Goal: Ask a question: Seek information or help from site administrators or community

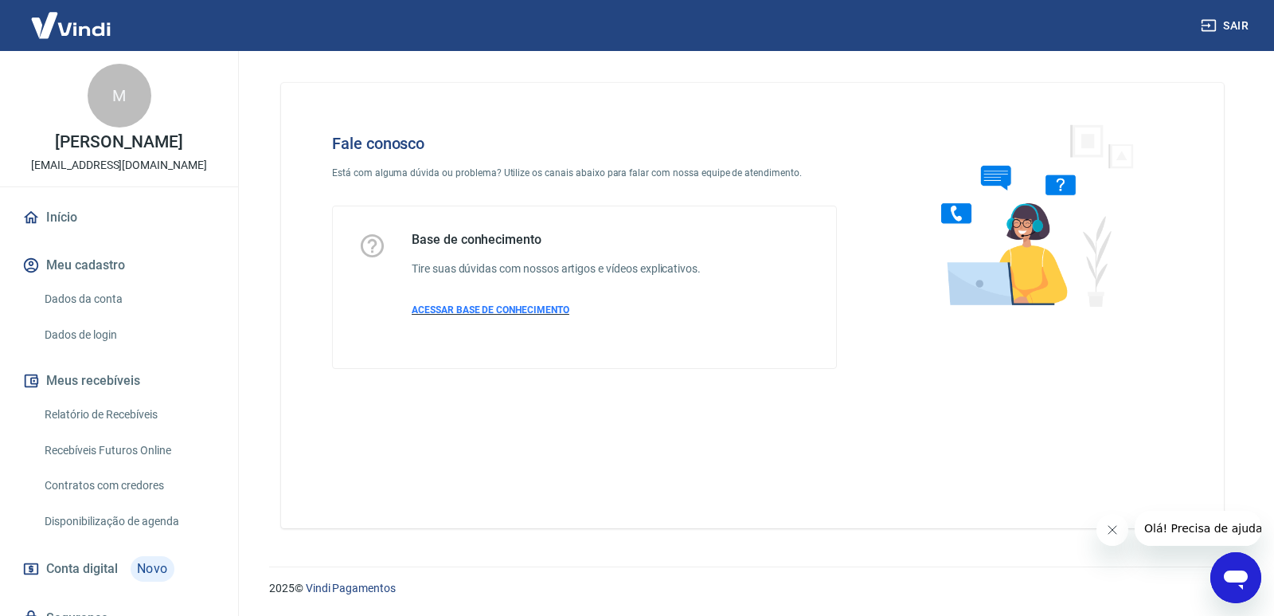
click at [511, 310] on span "ACESSAR BASE DE CONHECIMENTO" at bounding box center [491, 309] width 158 height 11
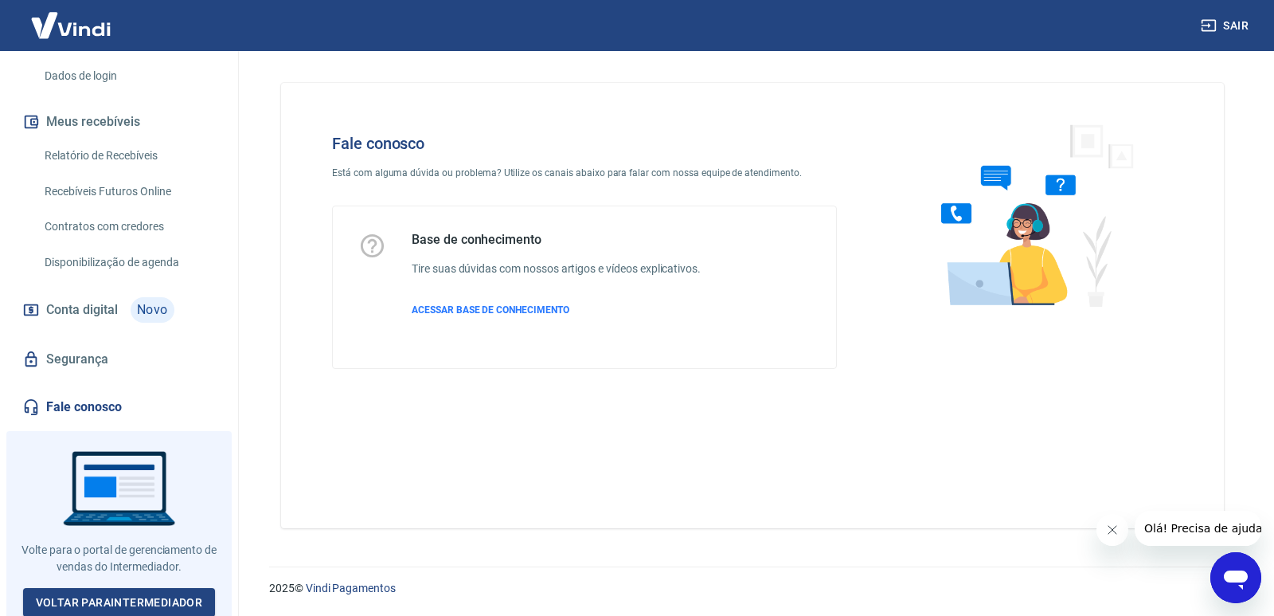
scroll to position [277, 0]
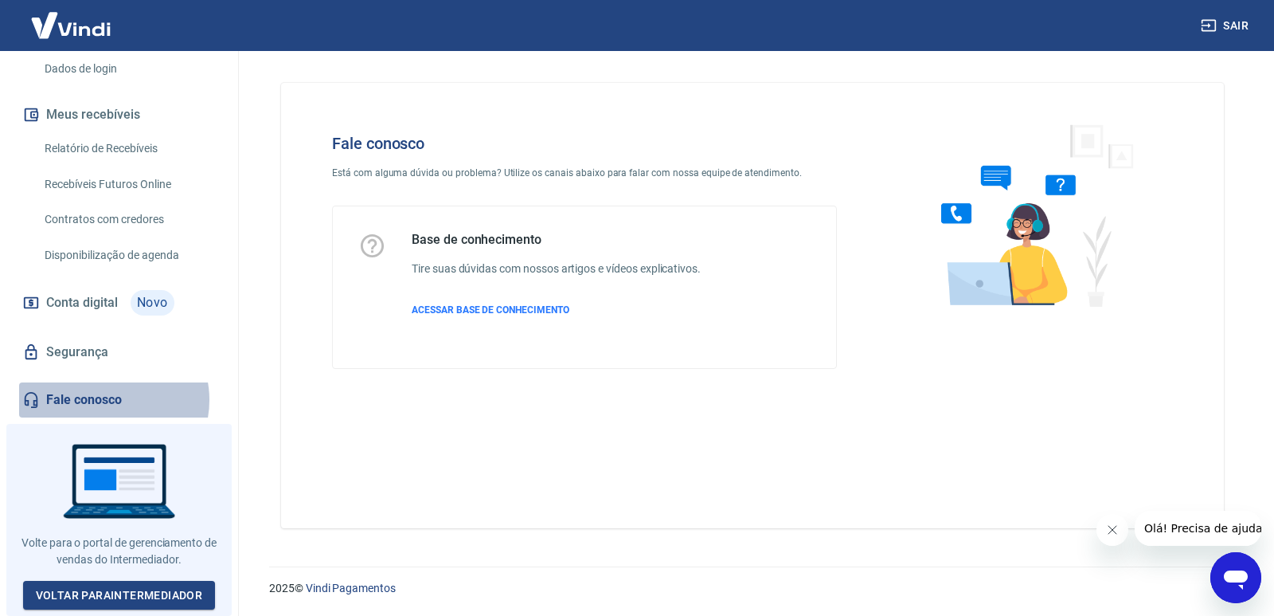
click at [105, 405] on link "Fale conosco" at bounding box center [119, 399] width 200 height 35
click at [98, 397] on link "Fale conosco" at bounding box center [119, 399] width 200 height 35
click at [499, 238] on h5 "Base de conhecimento" at bounding box center [556, 240] width 289 height 16
click at [373, 241] on icon at bounding box center [372, 246] width 28 height 28
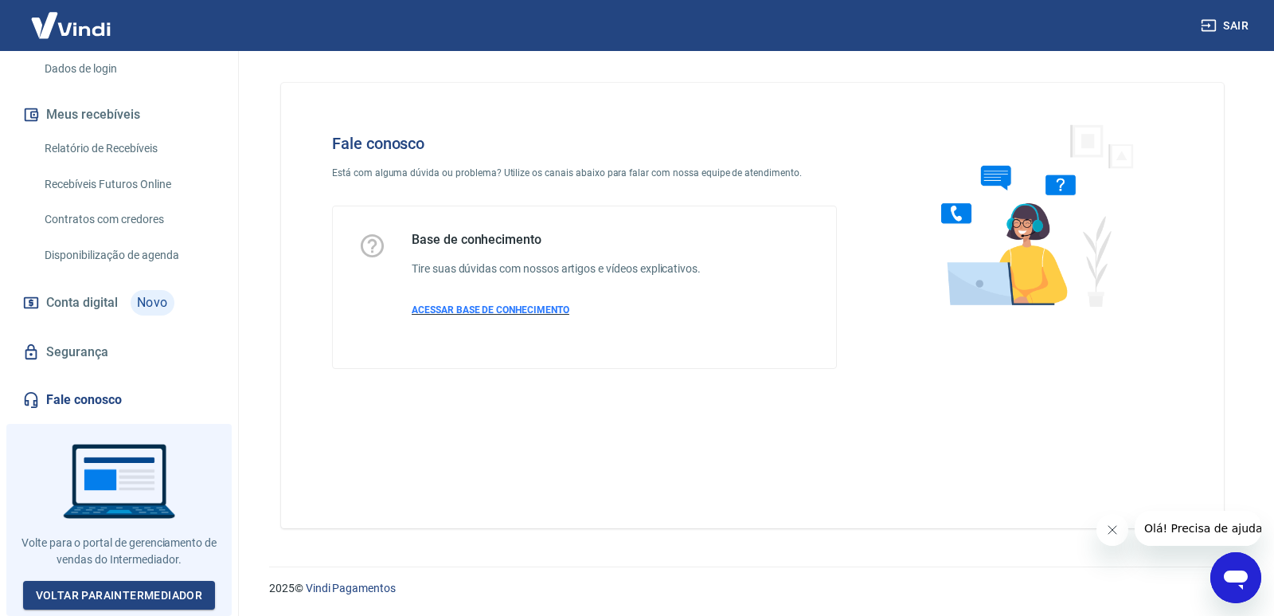
click at [487, 305] on span "ACESSAR BASE DE CONHECIMENTO" at bounding box center [491, 309] width 158 height 11
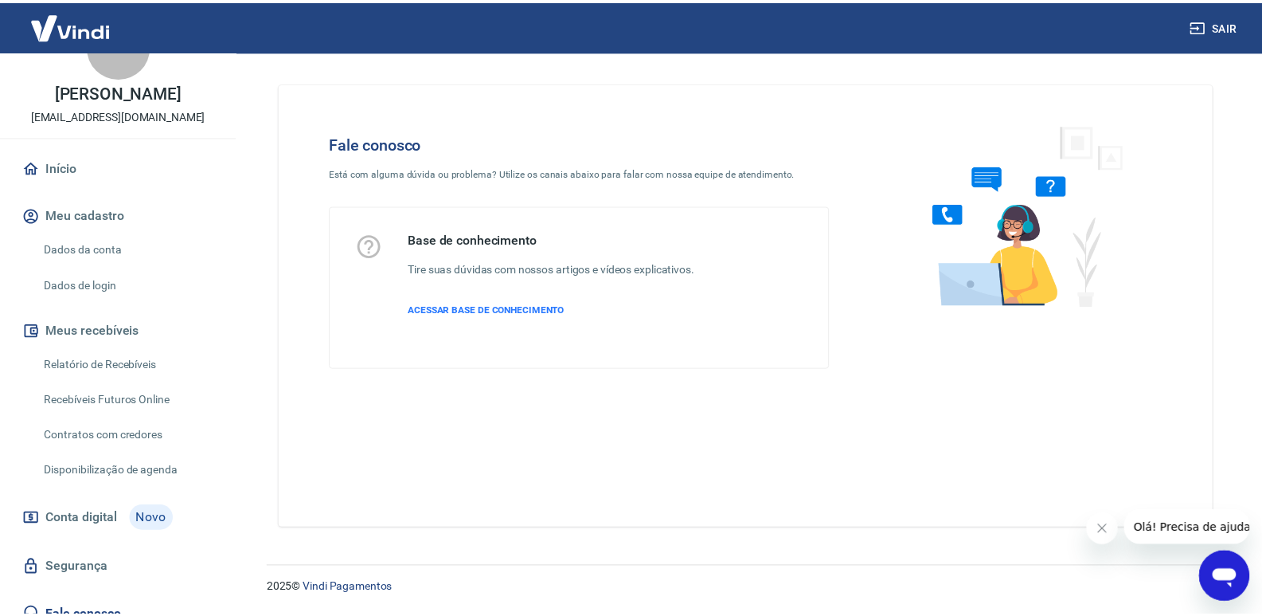
scroll to position [0, 0]
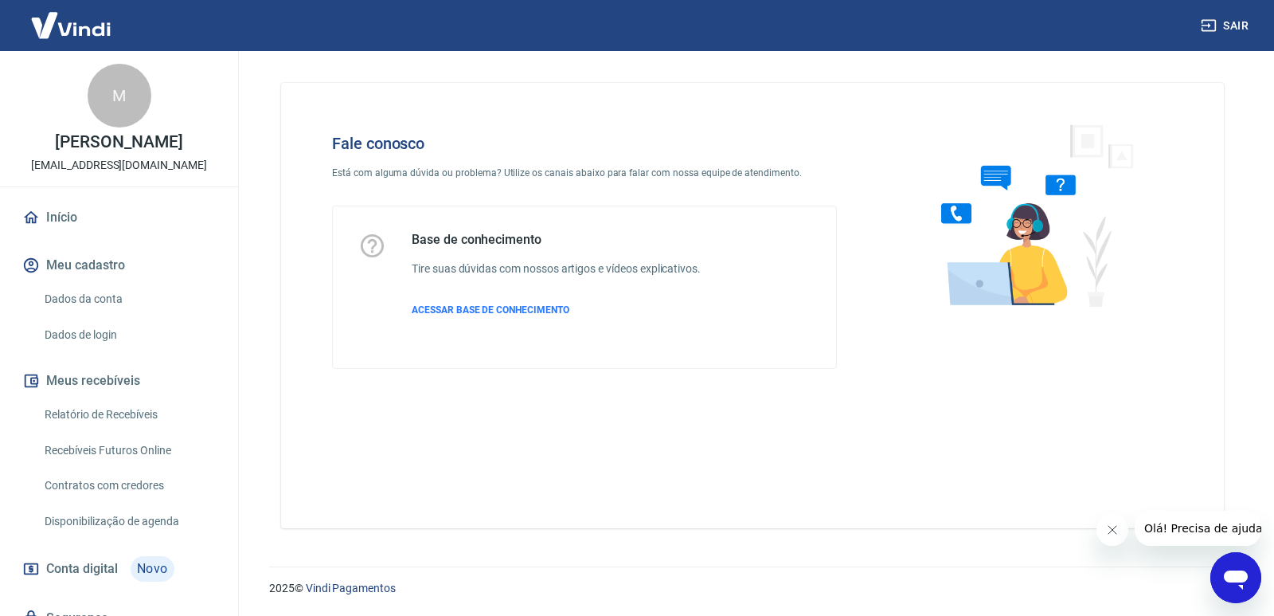
click at [83, 315] on link "Dados da conta" at bounding box center [128, 299] width 181 height 33
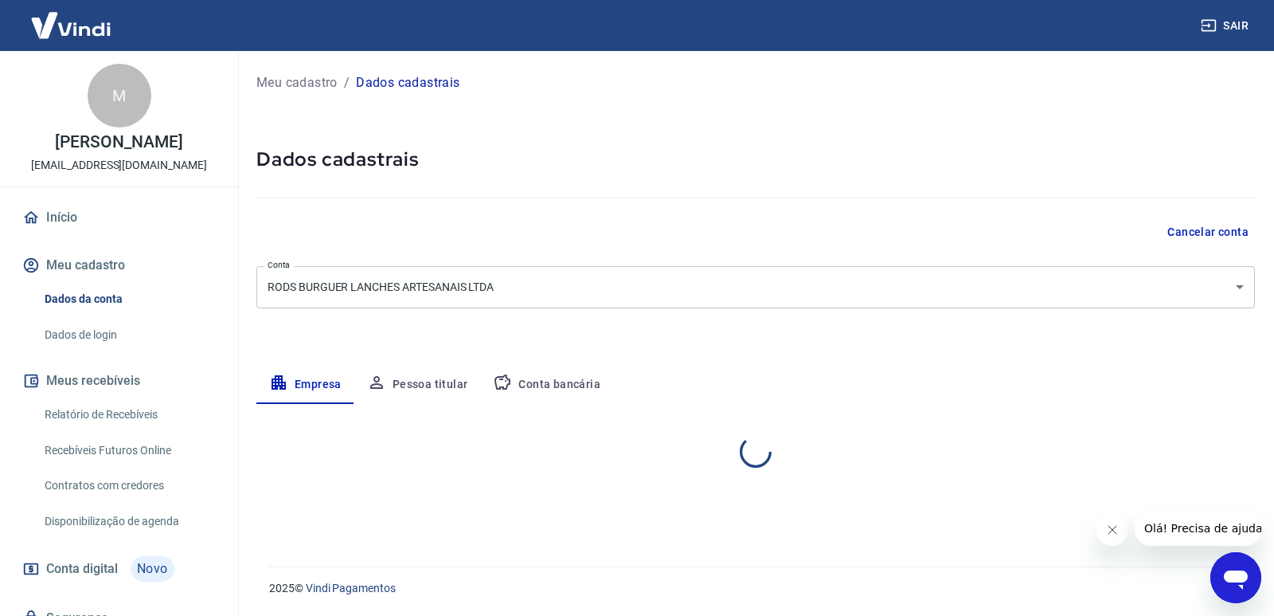
select select "SP"
select select "business"
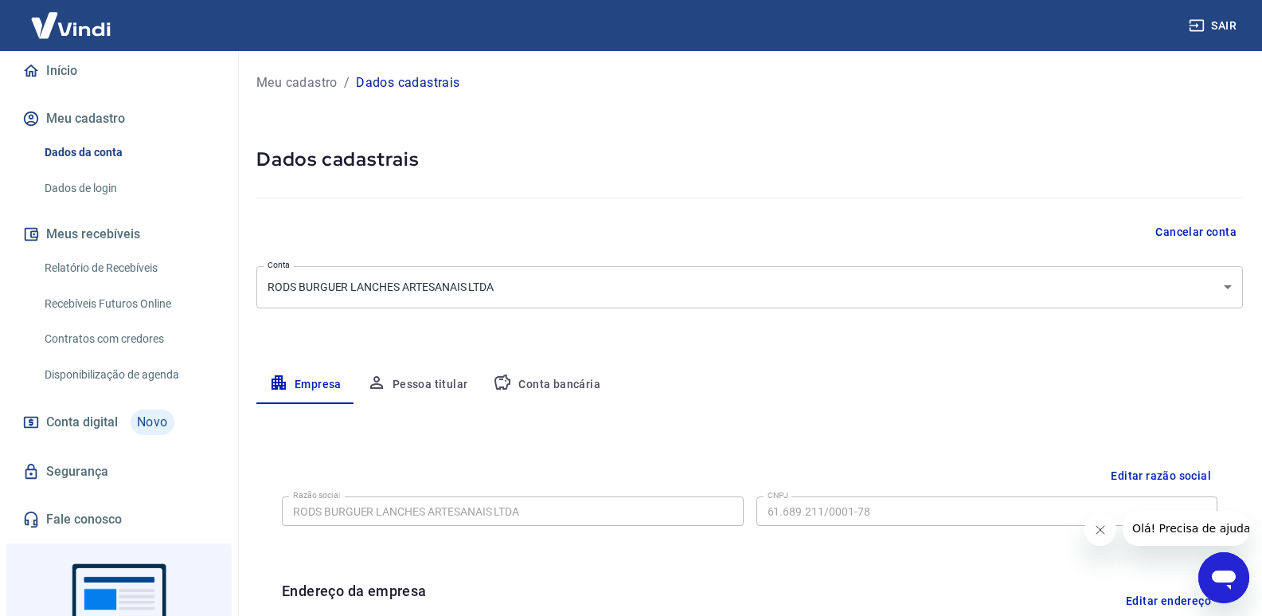
scroll to position [38, 0]
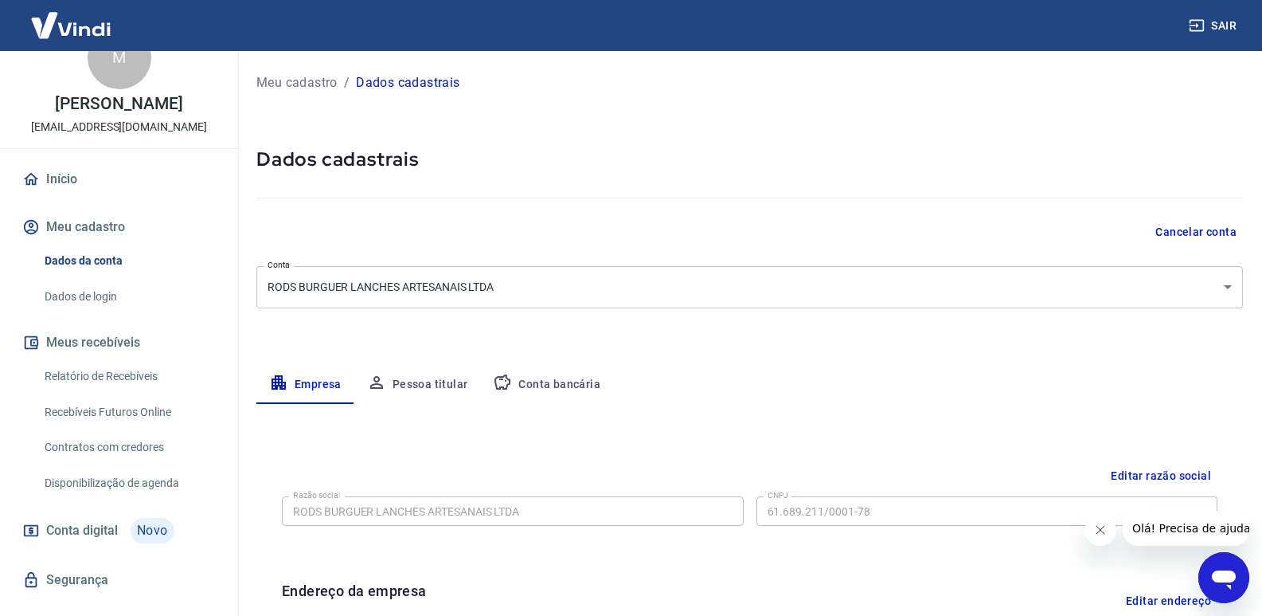
click at [96, 272] on link "Dados da conta" at bounding box center [128, 261] width 181 height 33
click at [59, 194] on link "Início" at bounding box center [119, 179] width 200 height 35
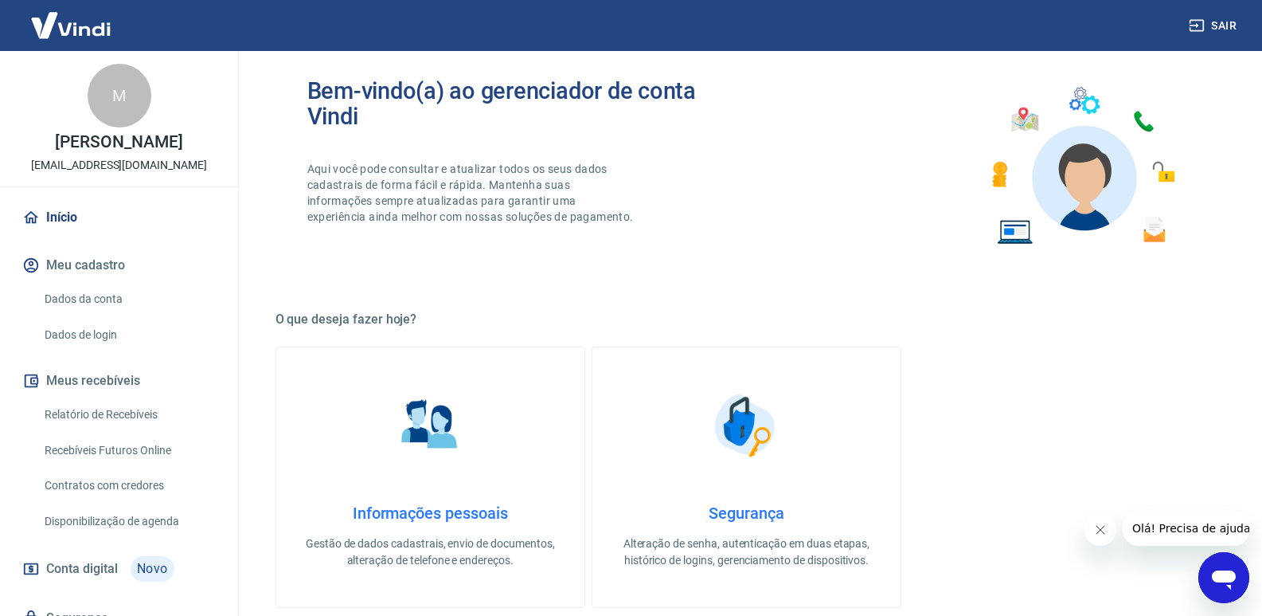
scroll to position [319, 0]
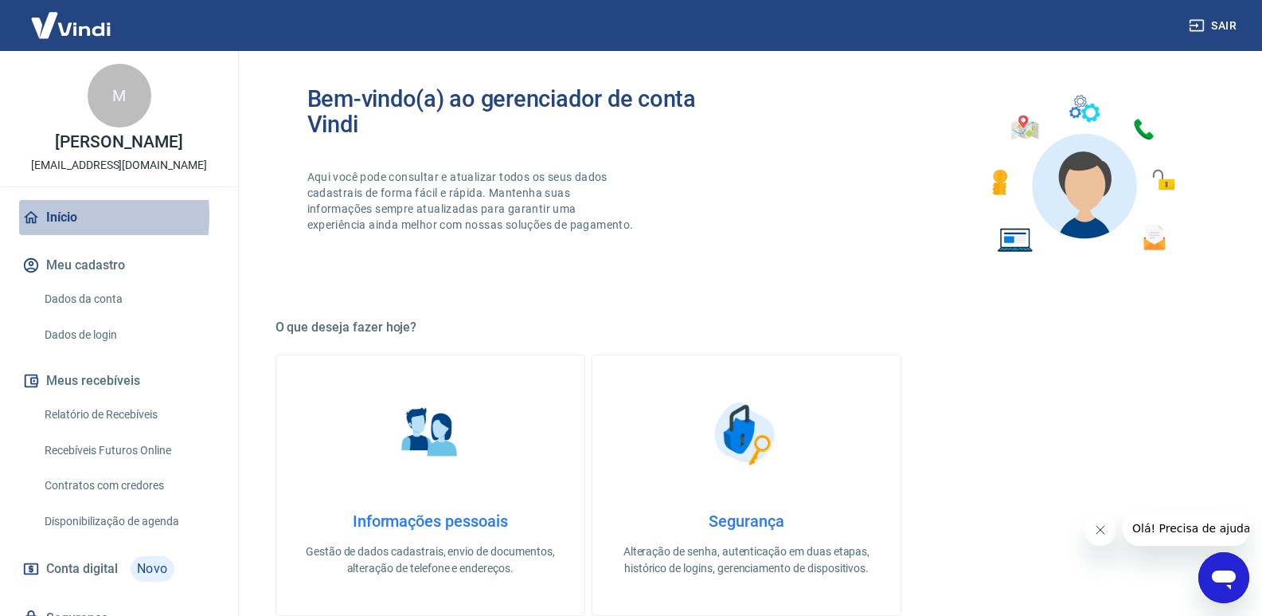
click at [54, 232] on link "Início" at bounding box center [119, 217] width 200 height 35
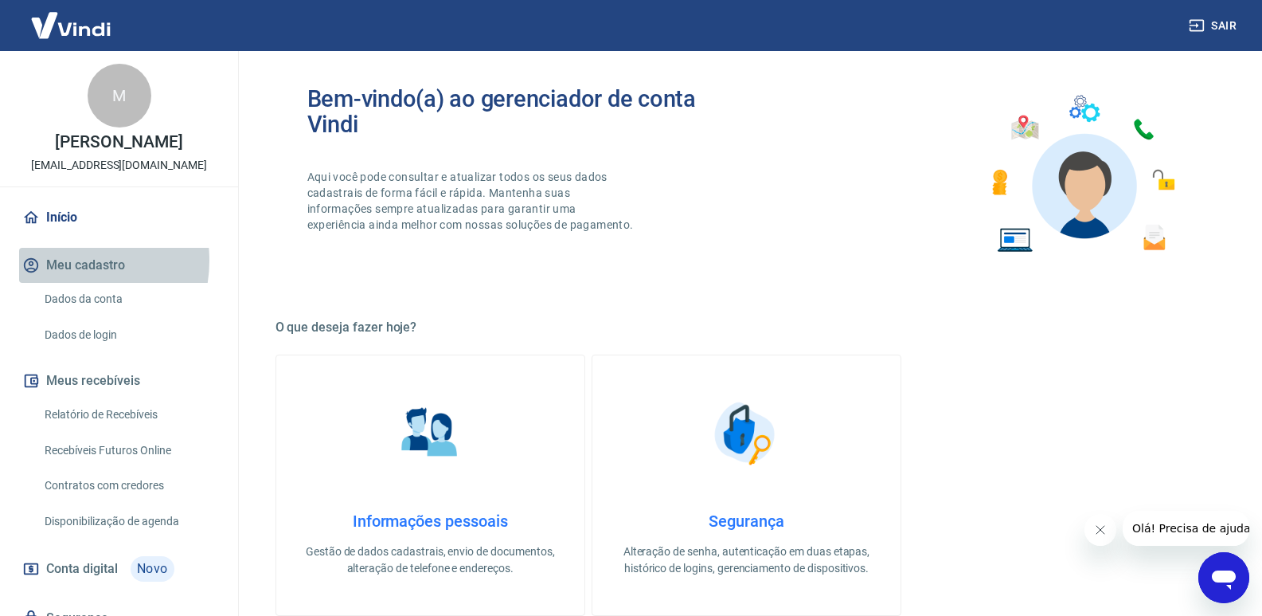
click at [66, 277] on button "Meu cadastro" at bounding box center [119, 265] width 200 height 35
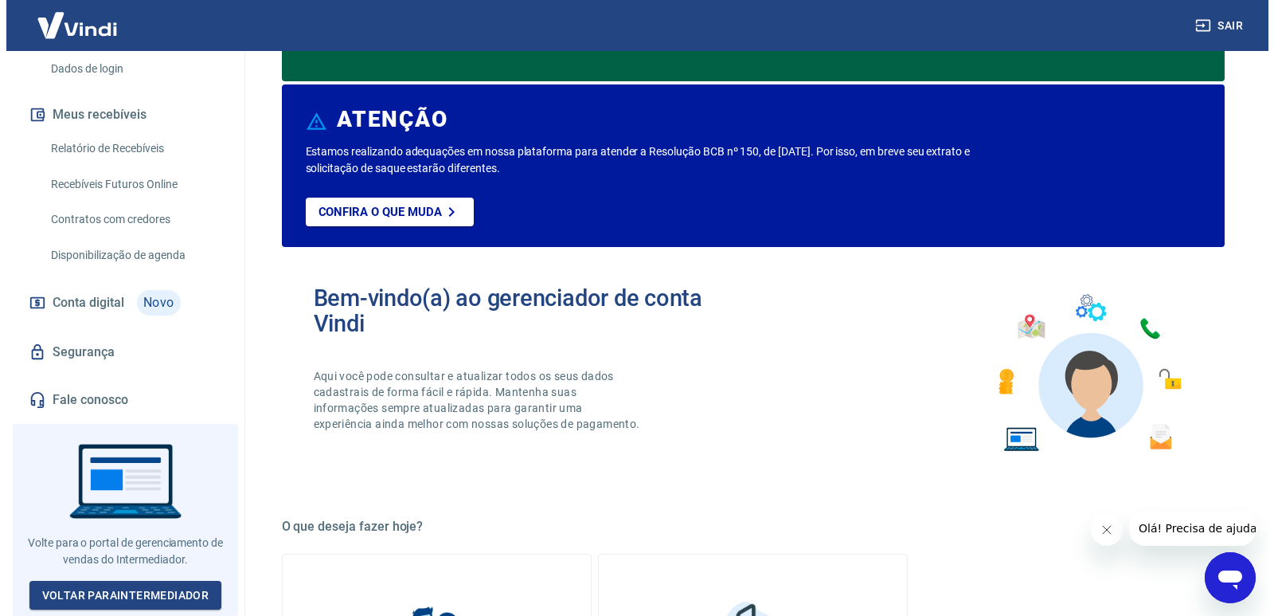
scroll to position [0, 0]
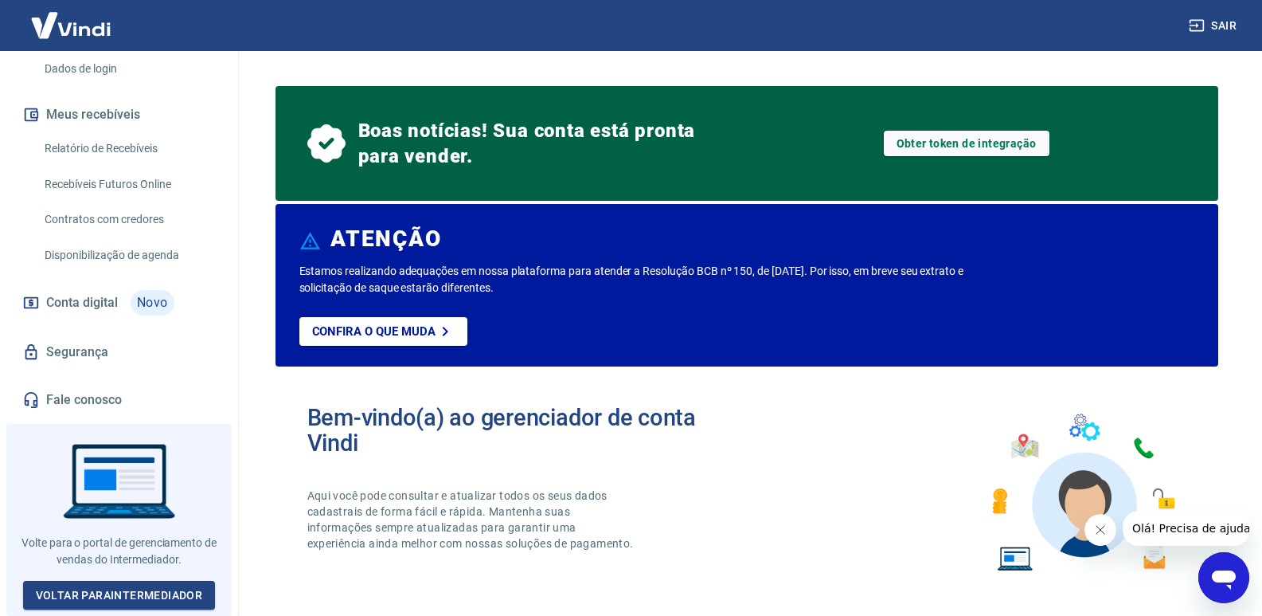
click at [88, 351] on link "Segurança" at bounding box center [119, 352] width 200 height 35
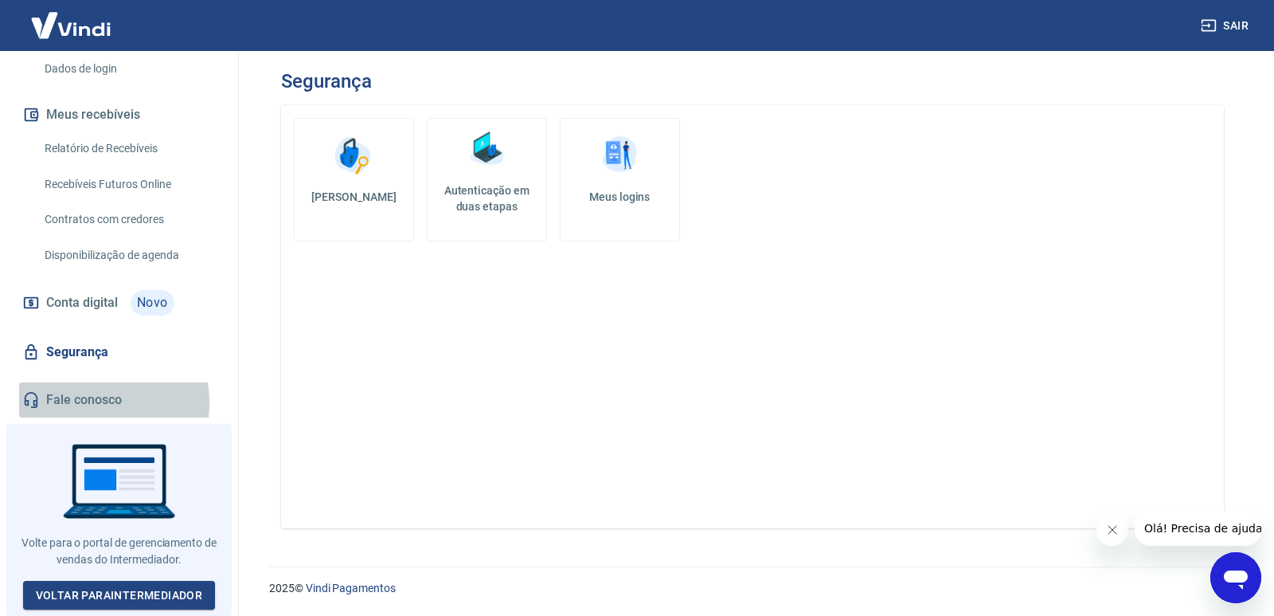
click at [85, 409] on link "Fale conosco" at bounding box center [119, 399] width 200 height 35
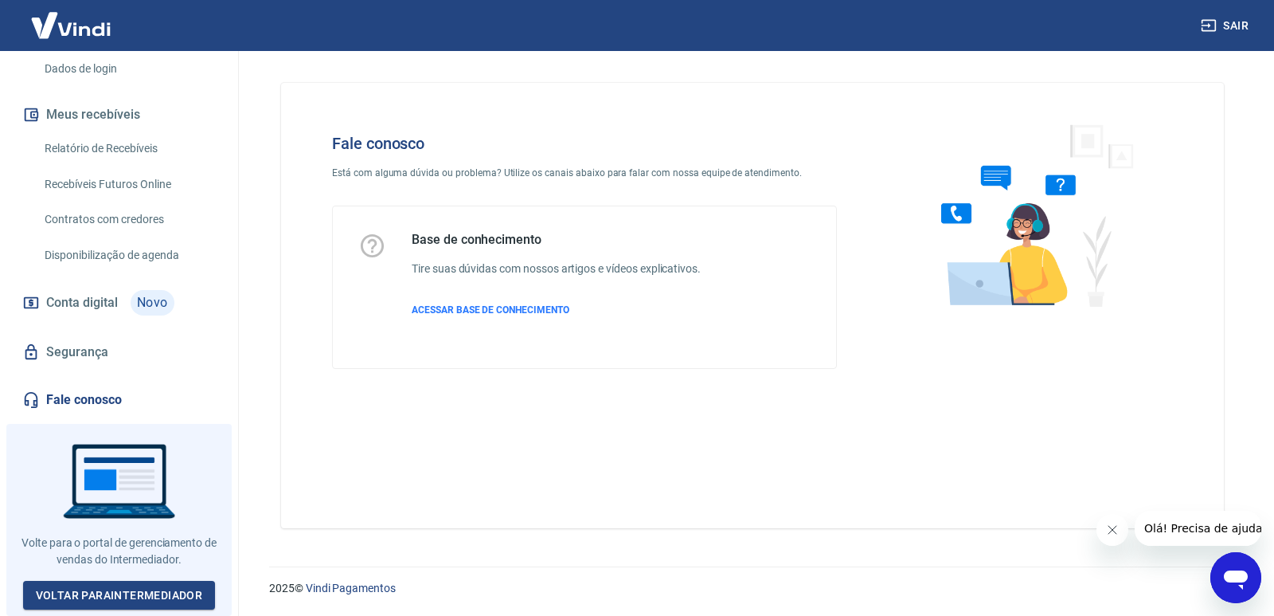
click at [107, 127] on button "Meus recebíveis" at bounding box center [119, 114] width 200 height 35
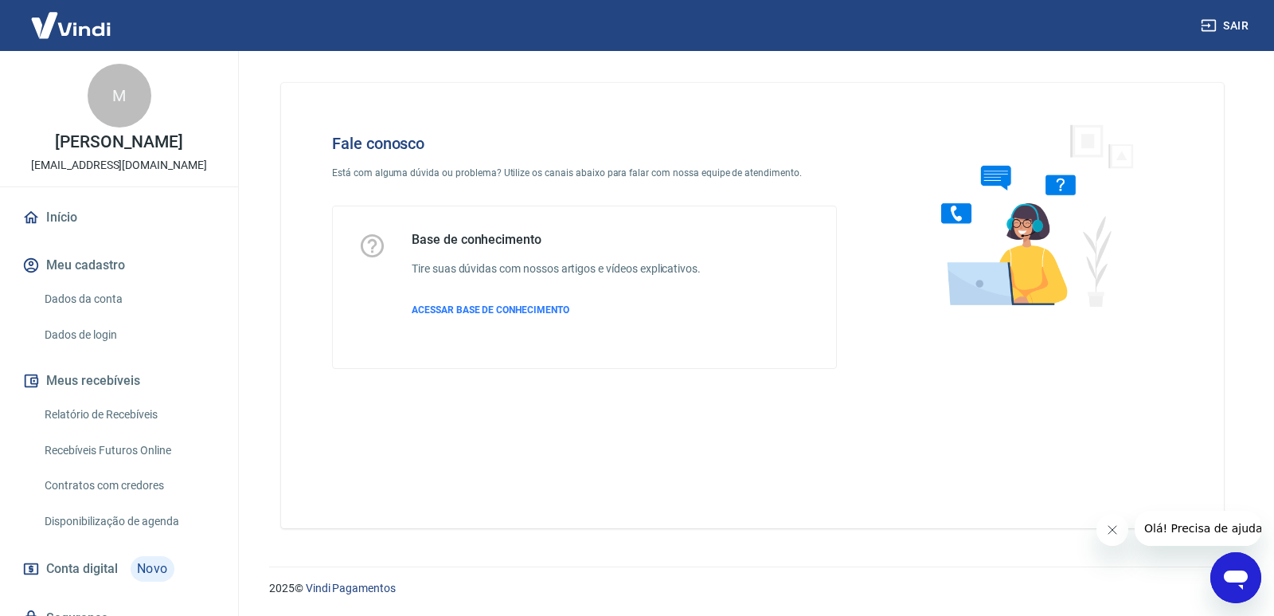
click at [66, 18] on img at bounding box center [71, 25] width 104 height 49
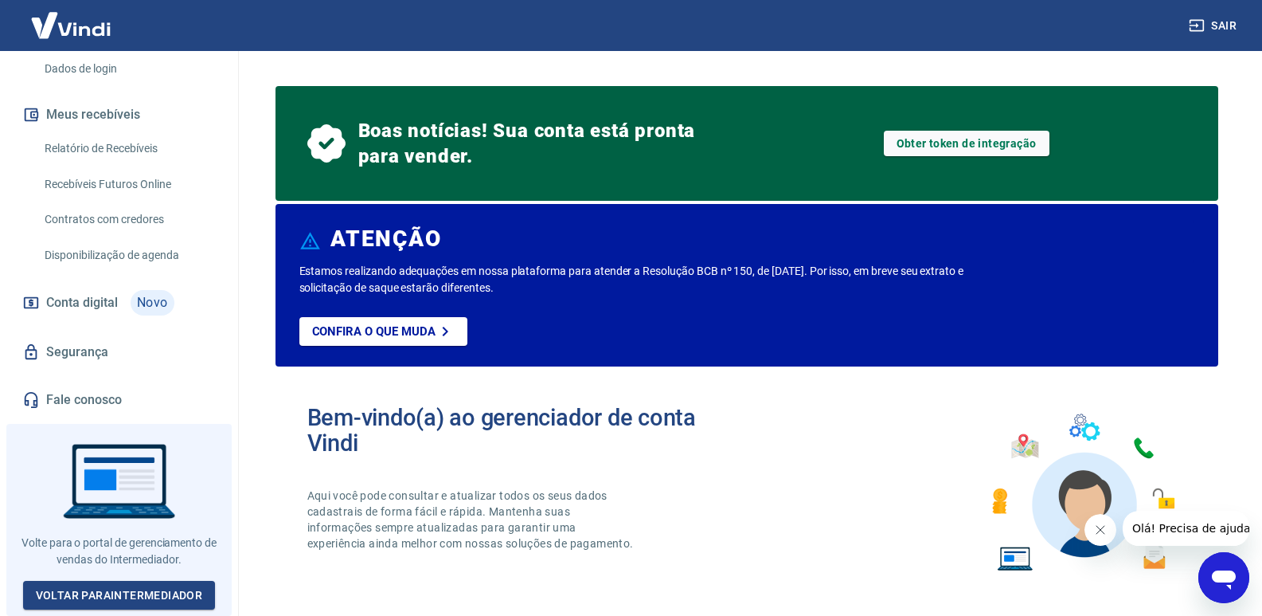
click at [1162, 526] on span "Olá! Precisa de ajuda?" at bounding box center [1194, 528] width 124 height 13
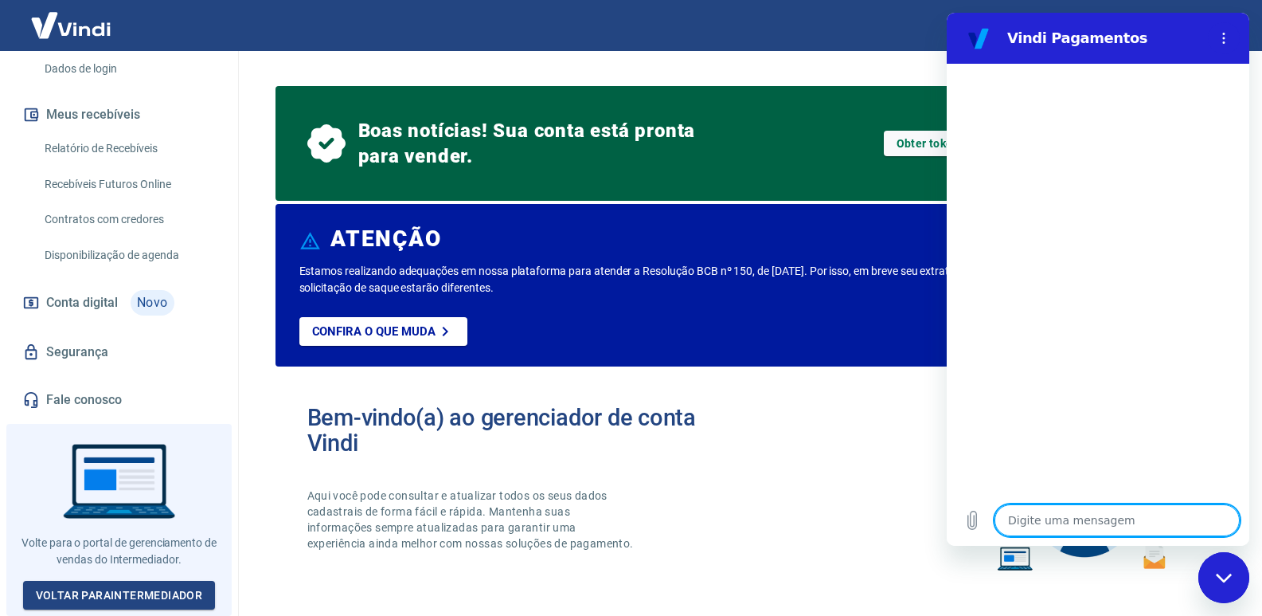
click at [1031, 517] on textarea at bounding box center [1117, 520] width 245 height 32
type textarea "o"
type textarea "x"
type textarea "ol"
type textarea "x"
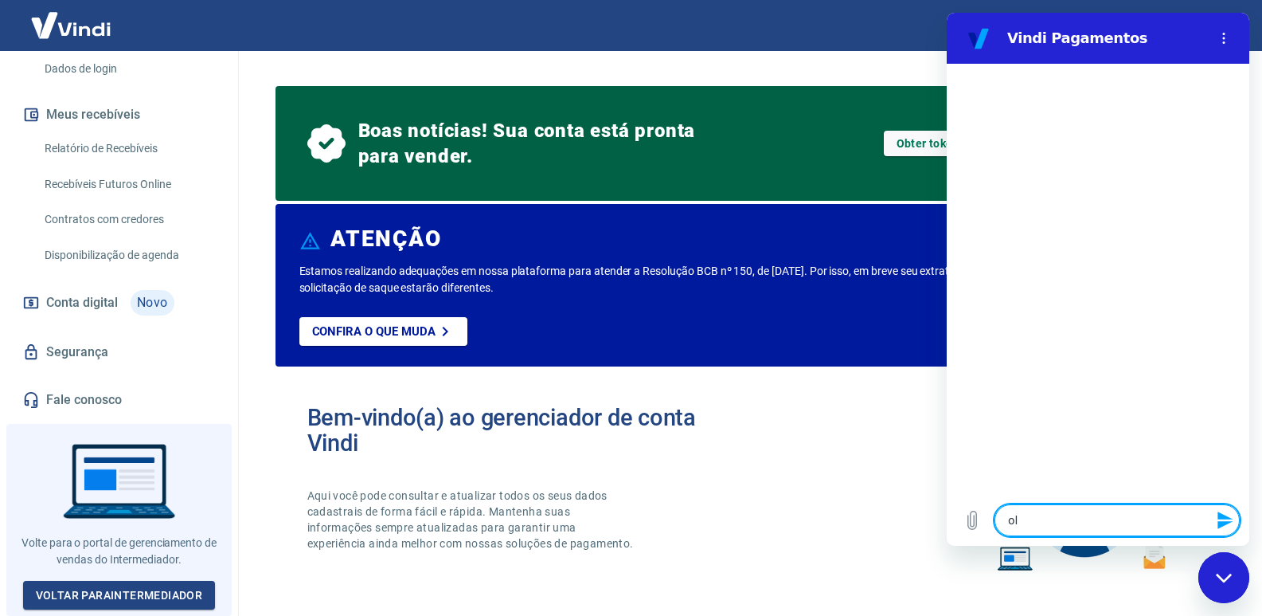
type textarea "olá"
type textarea "x"
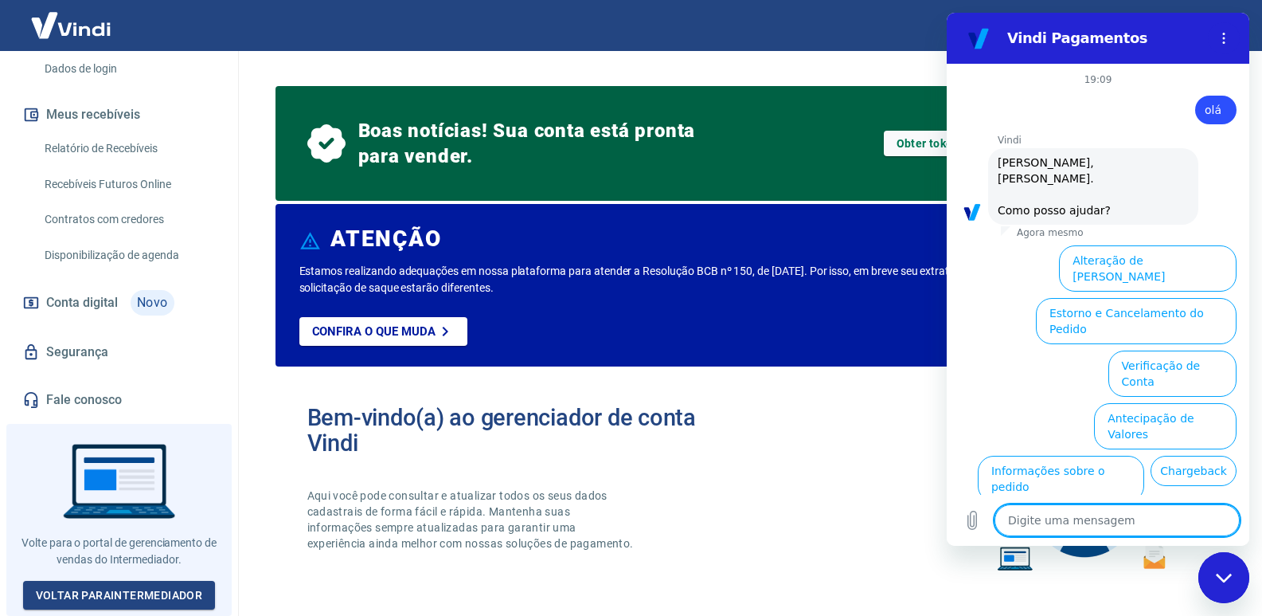
scroll to position [78, 0]
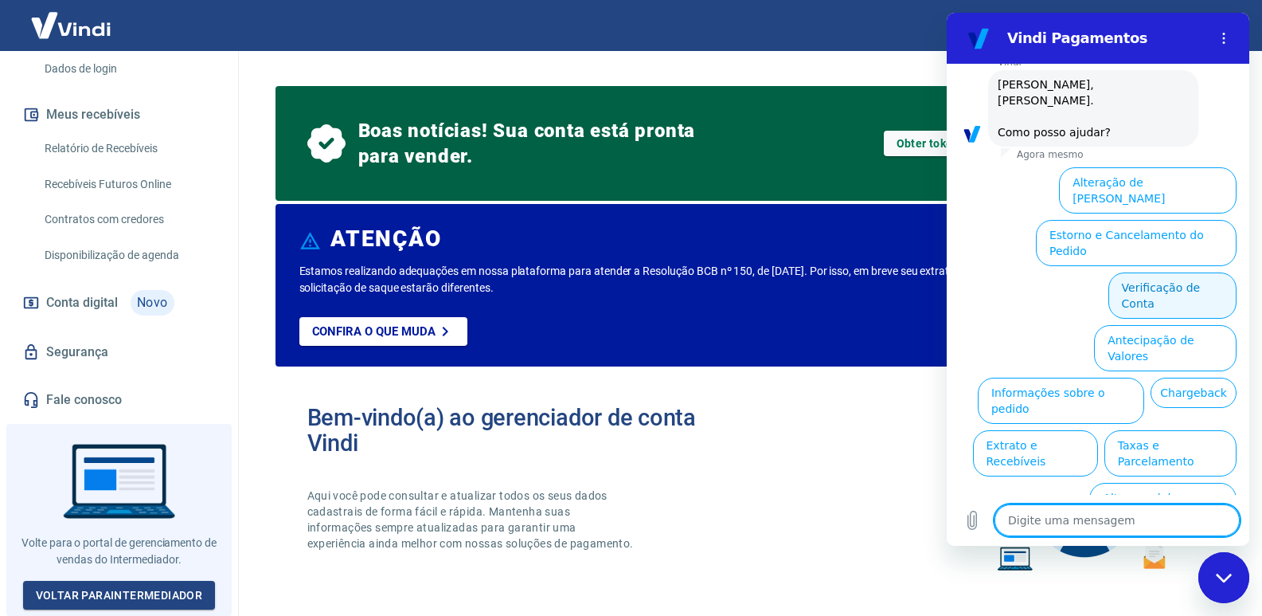
click at [1175, 272] on button "Verificação de Conta" at bounding box center [1173, 295] width 128 height 46
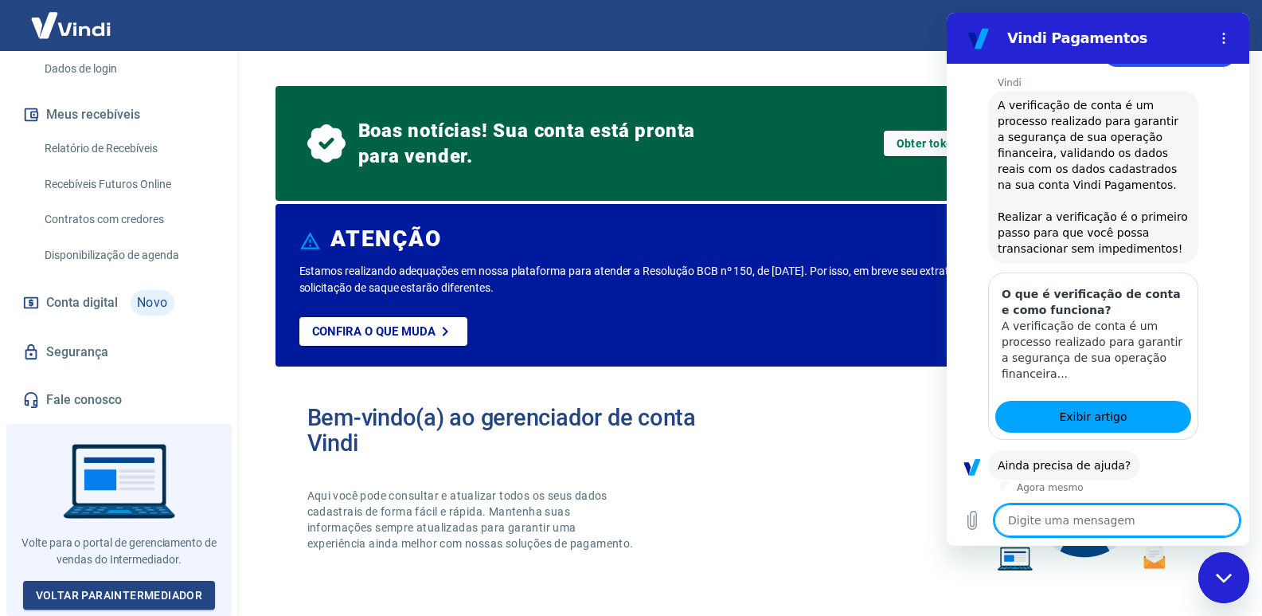
scroll to position [236, 0]
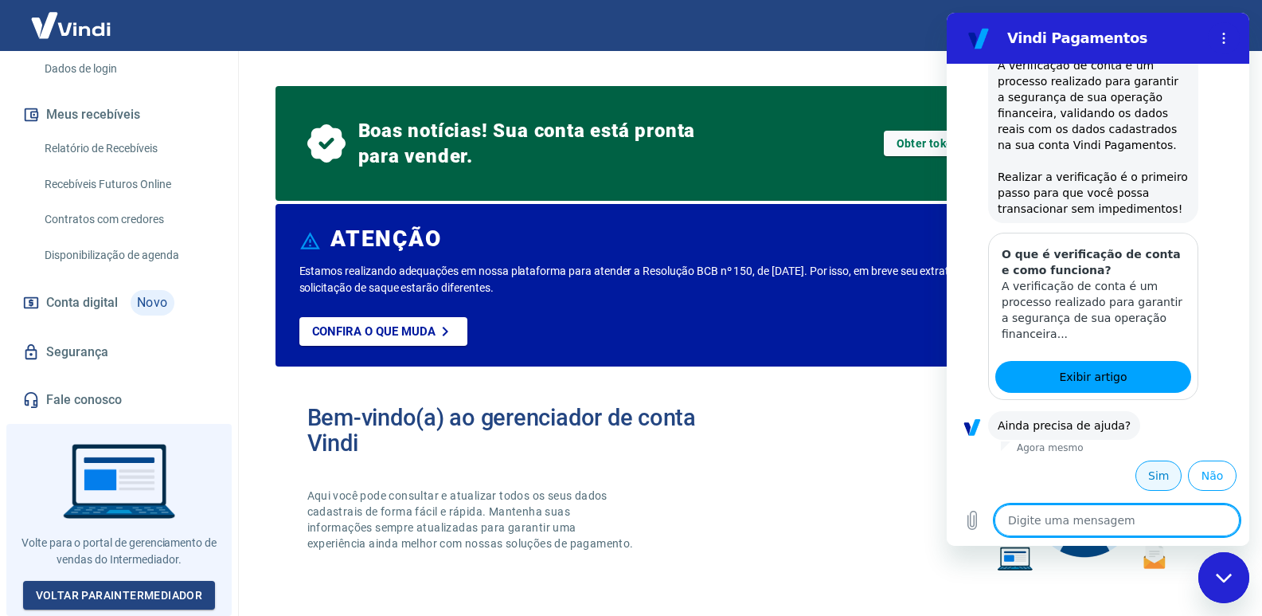
click at [1137, 467] on button "Sim" at bounding box center [1159, 475] width 46 height 30
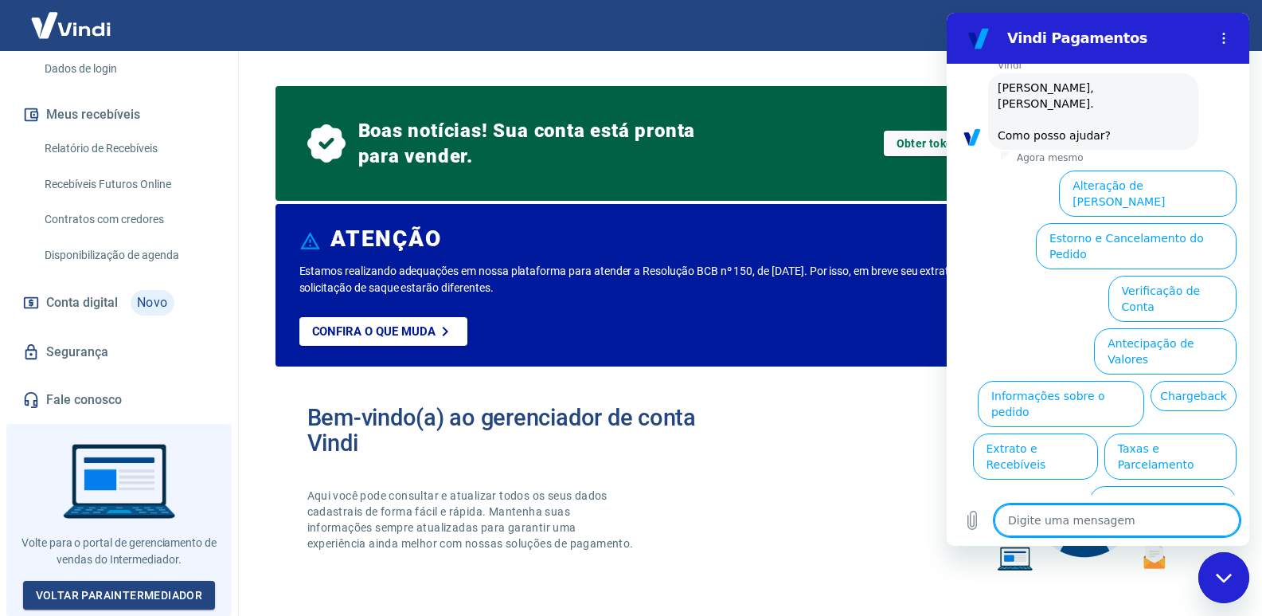
scroll to position [667, 0]
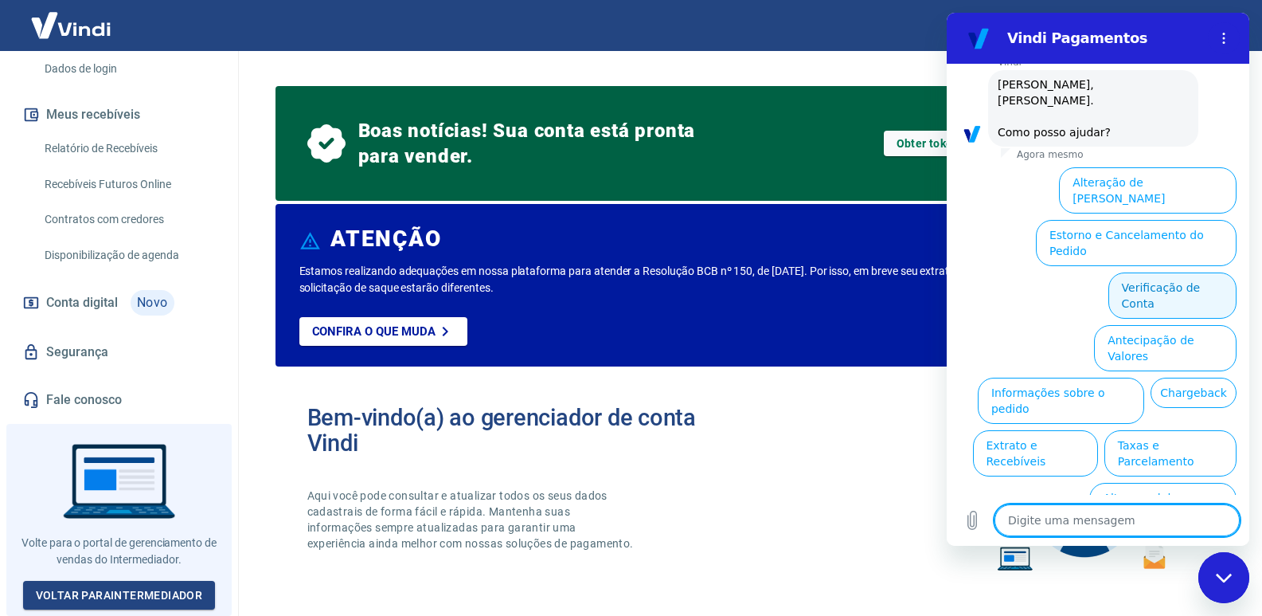
click at [1148, 272] on button "Verificação de Conta" at bounding box center [1173, 295] width 128 height 46
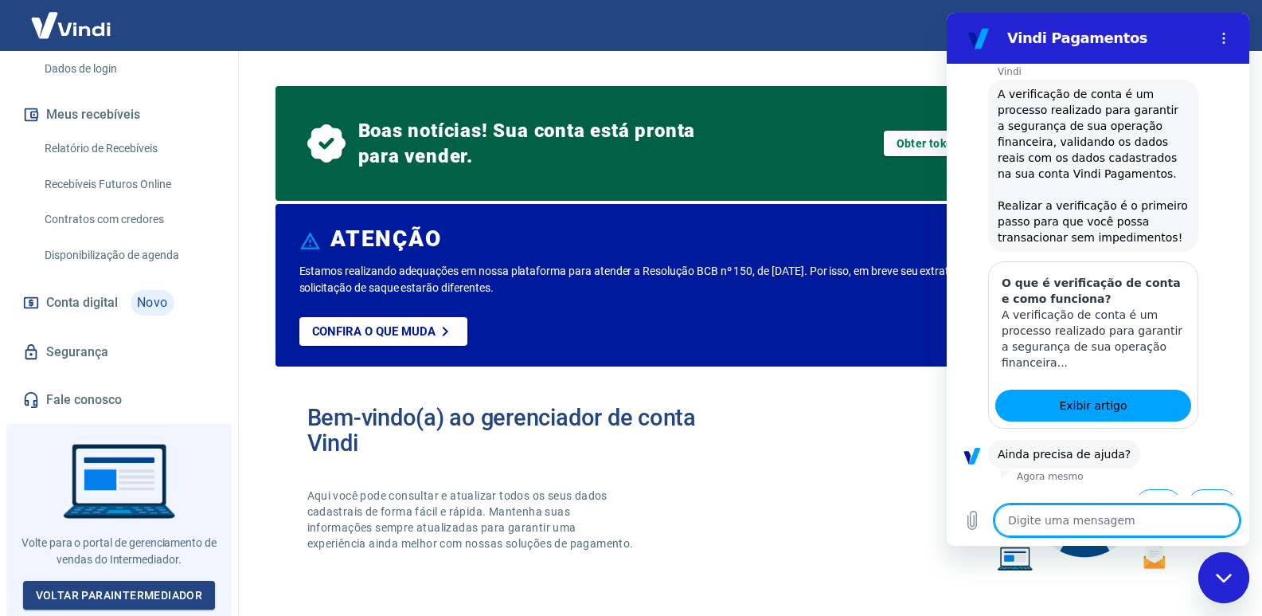
scroll to position [825, 0]
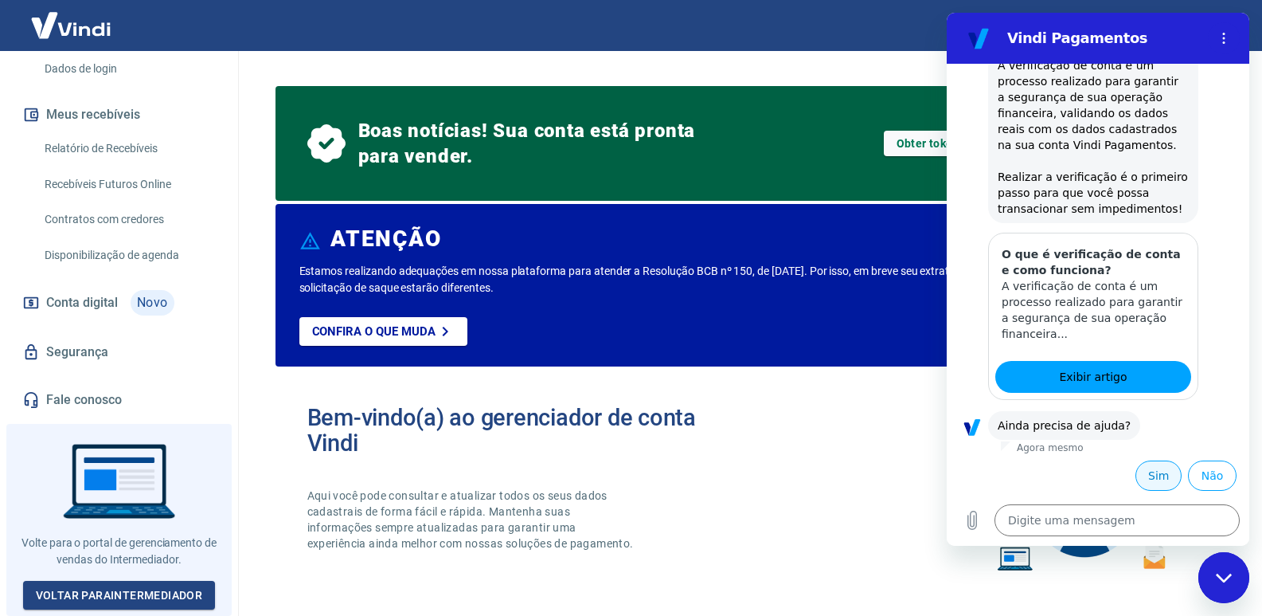
click at [1143, 473] on button "Sim" at bounding box center [1159, 475] width 46 height 30
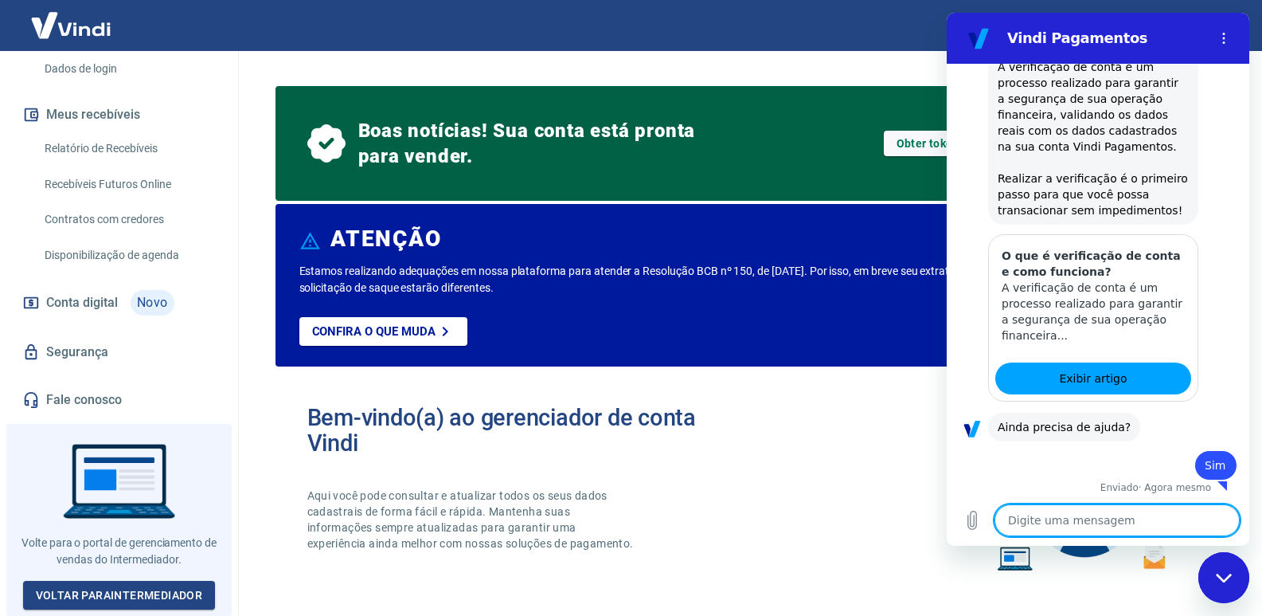
scroll to position [827, 0]
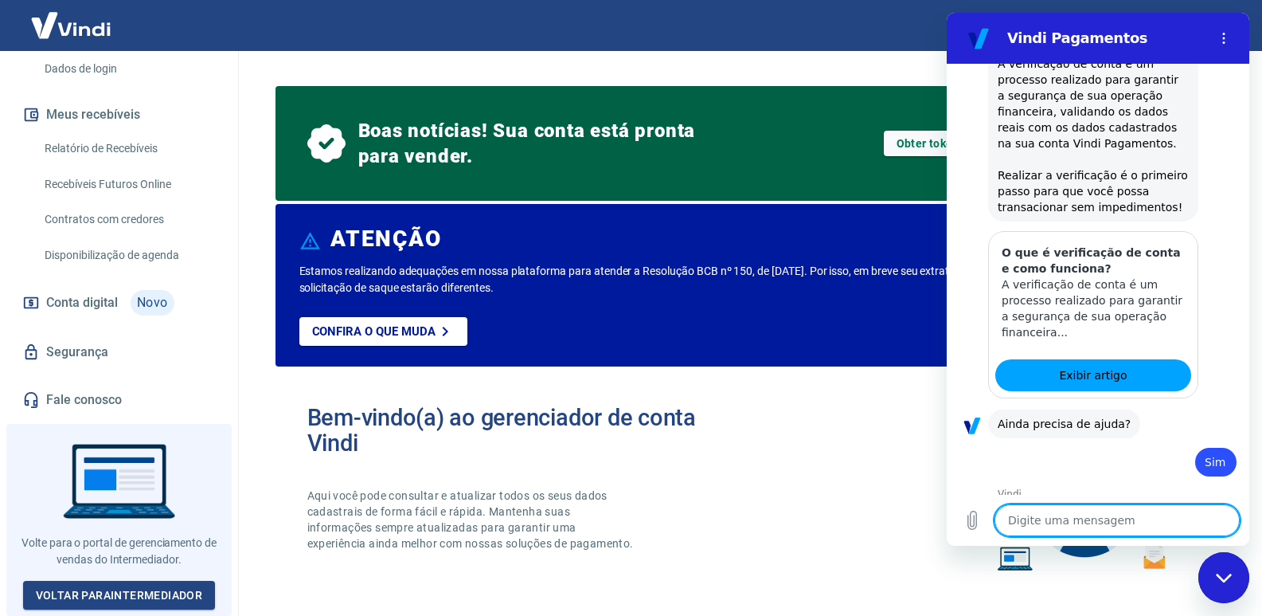
type textarea "x"
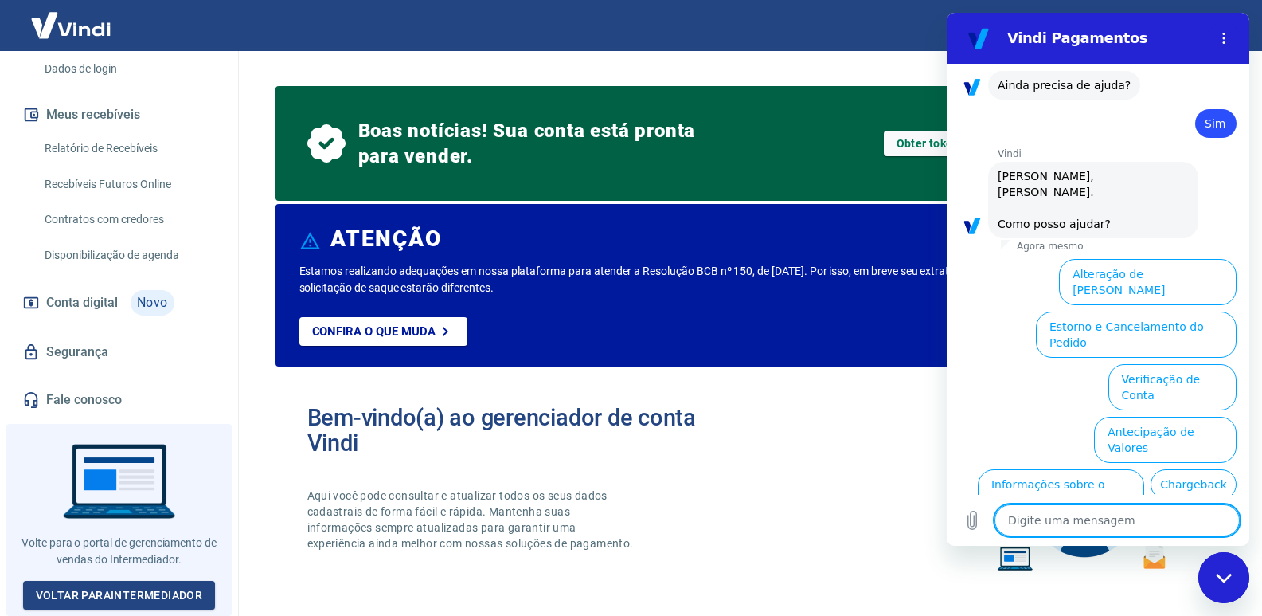
scroll to position [1257, 0]
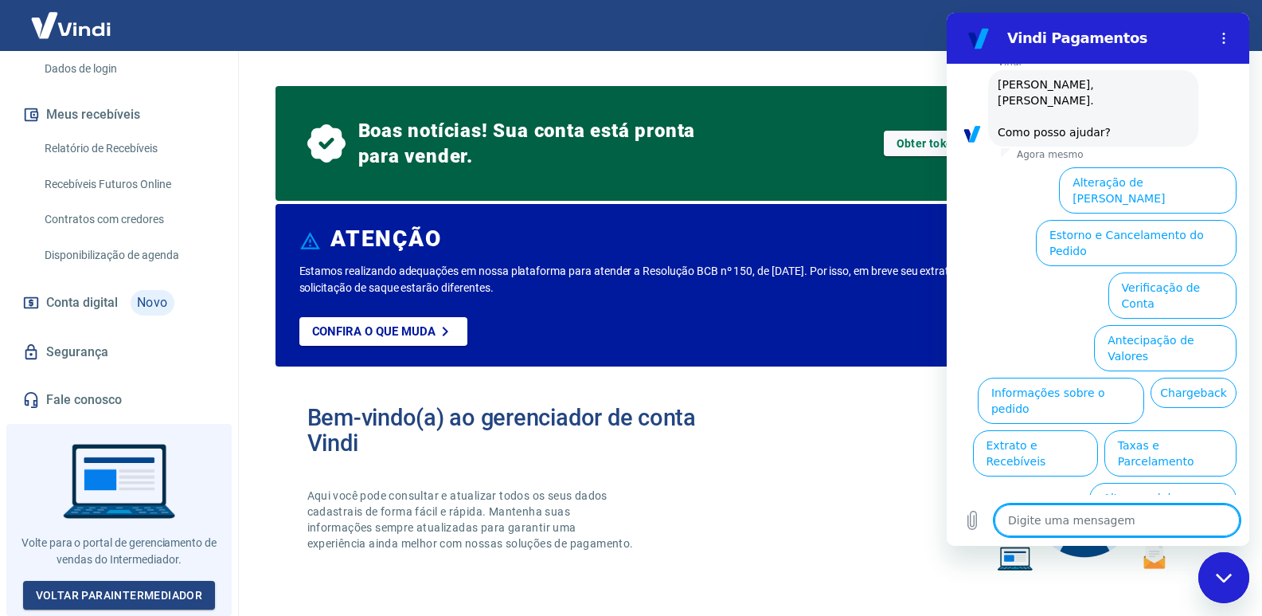
click at [1086, 507] on textarea at bounding box center [1117, 520] width 245 height 32
type textarea "a"
type textarea "x"
type textarea "at"
type textarea "x"
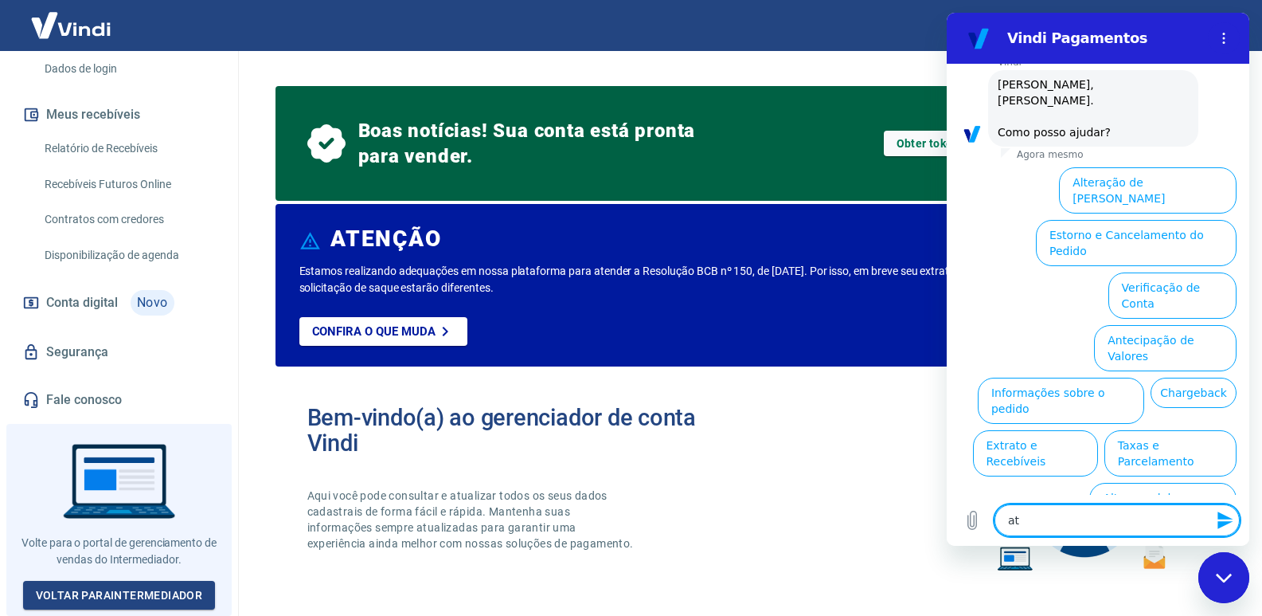
type textarea "ate"
type textarea "x"
type textarea "aten"
type textarea "x"
type textarea "atend"
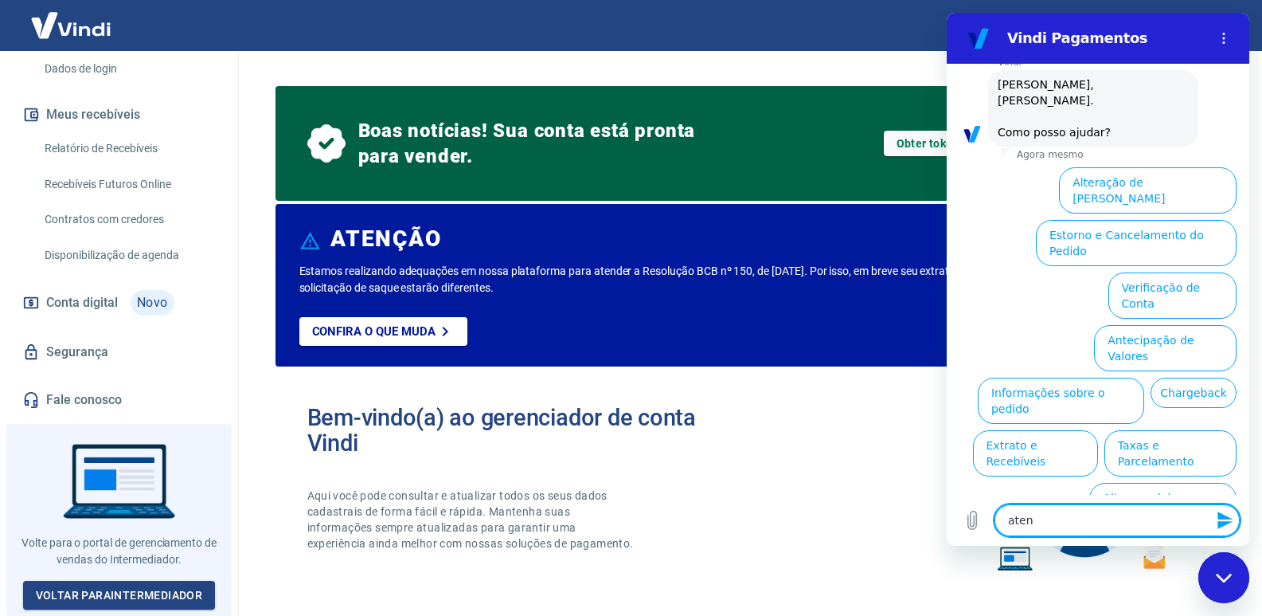
type textarea "x"
type textarea "atendi"
type textarea "x"
type textarea "atendiem"
type textarea "x"
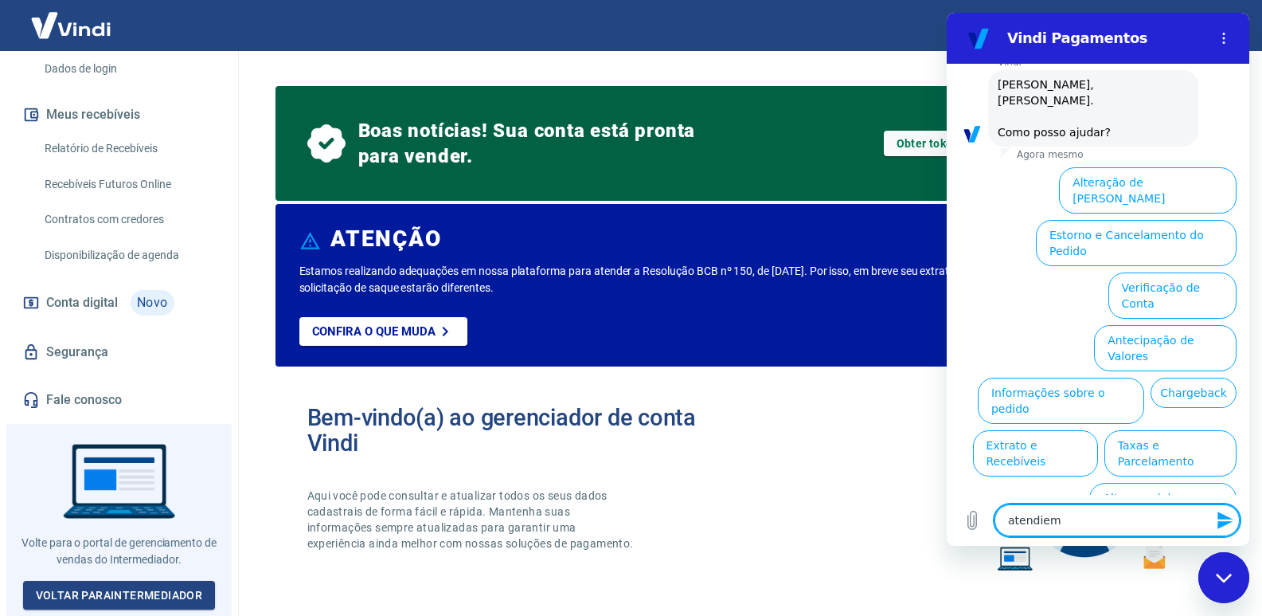
type textarea "atendiemn"
type textarea "x"
type textarea "atendiemnt"
type textarea "x"
type textarea "atendiemnto"
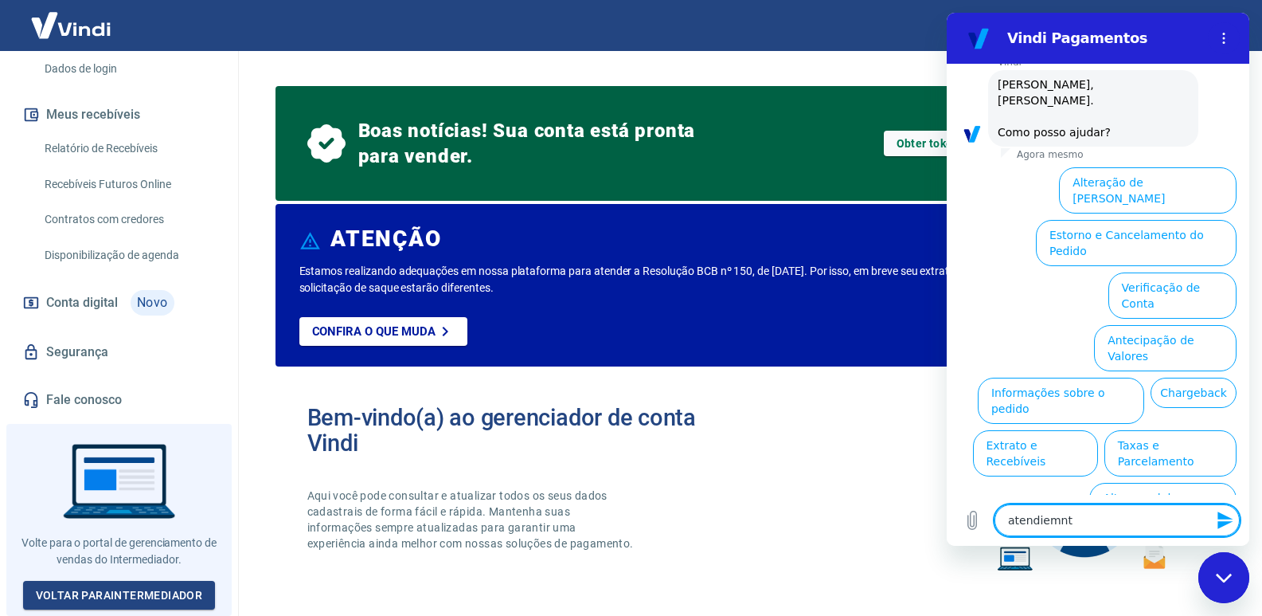
type textarea "x"
type textarea "atendiemnt"
type textarea "x"
type textarea "atendiemn"
type textarea "x"
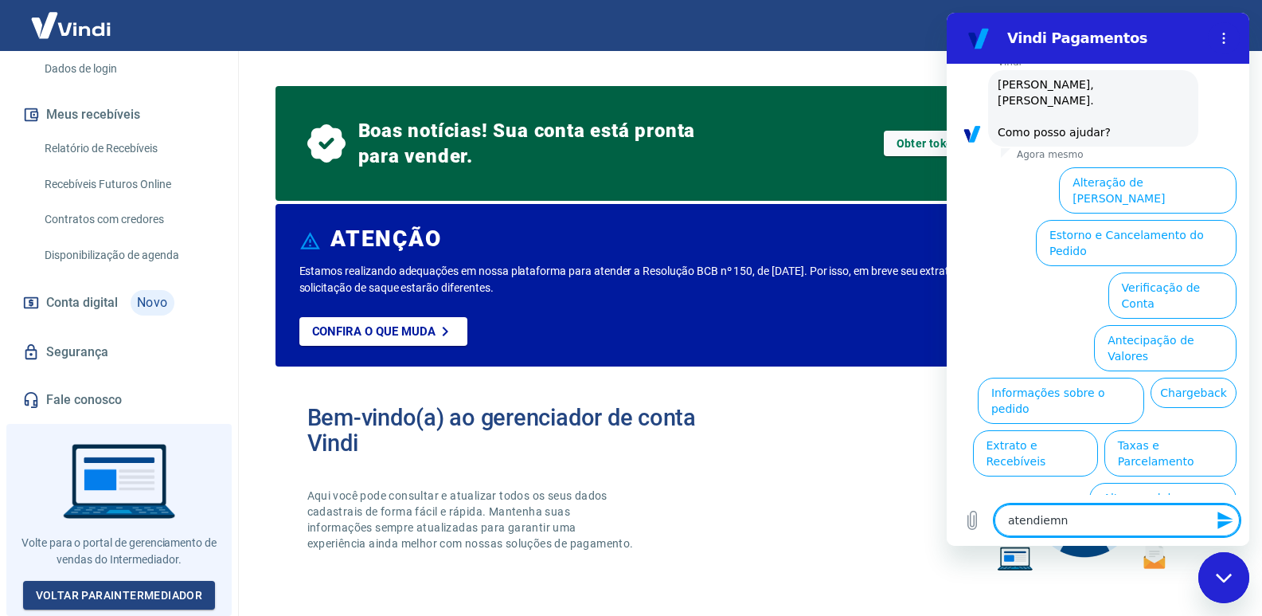
type textarea "atendiem"
type textarea "x"
type textarea "atendie"
type textarea "x"
type textarea "atendi"
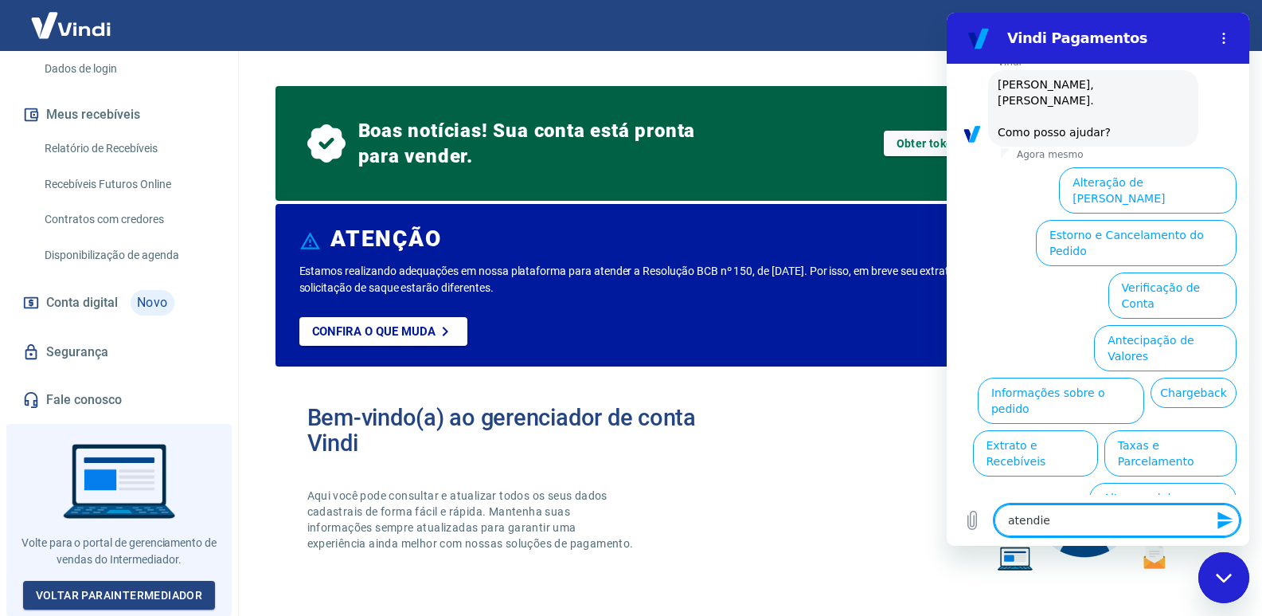
type textarea "x"
type textarea "atend"
type textarea "x"
type textarea "aten"
type textarea "x"
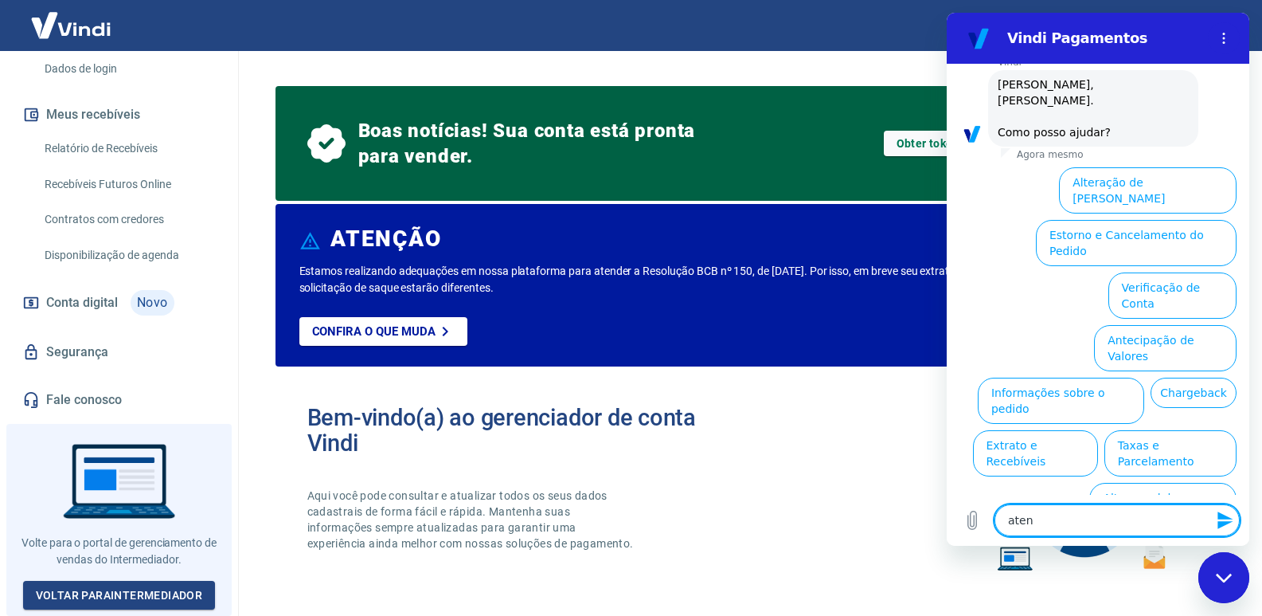
type textarea "ate"
type textarea "x"
type textarea "at"
type textarea "x"
type textarea "a"
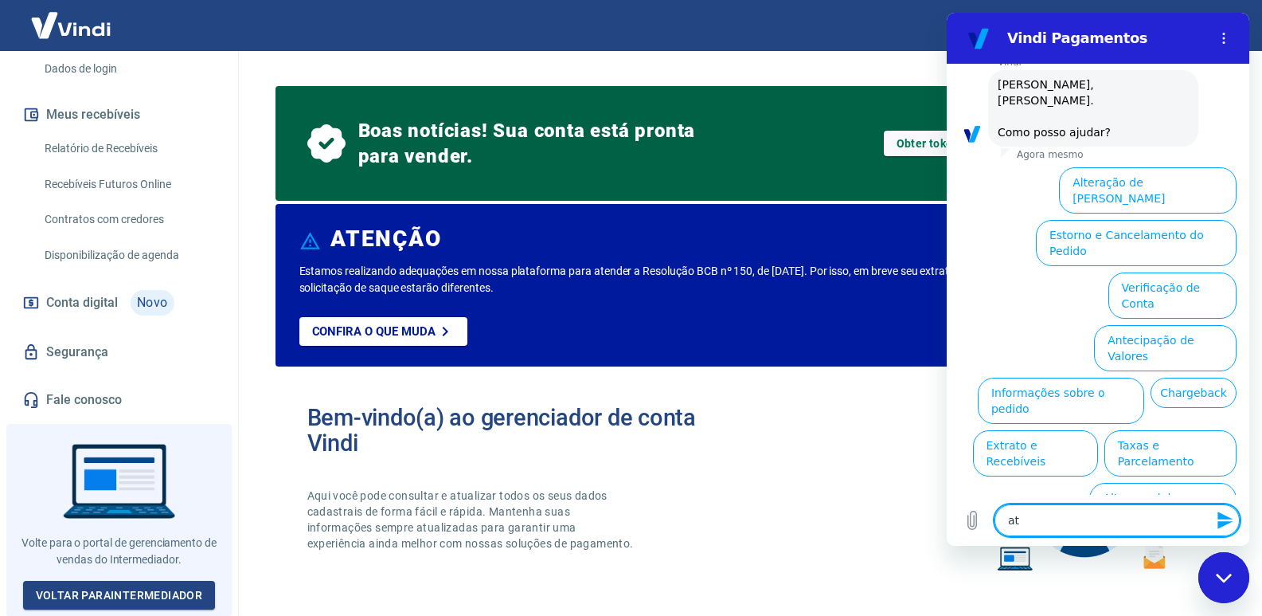
type textarea "x"
type textarea "f"
type textarea "x"
type textarea "fa"
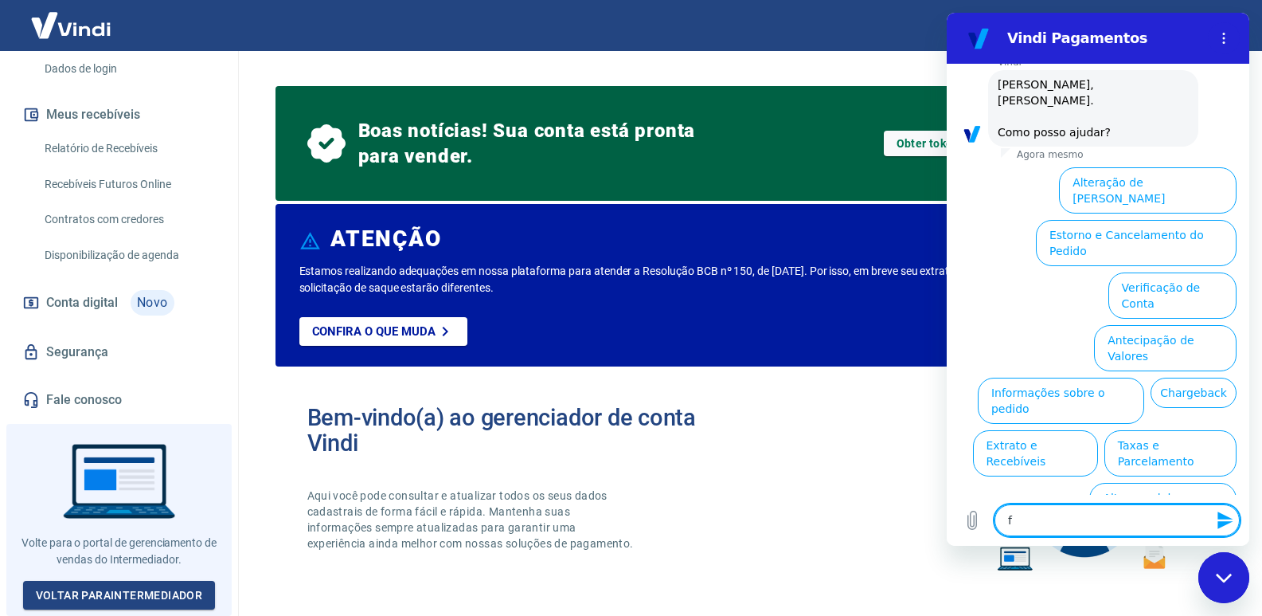
type textarea "x"
type textarea "fal"
type textarea "x"
type textarea "fala"
type textarea "x"
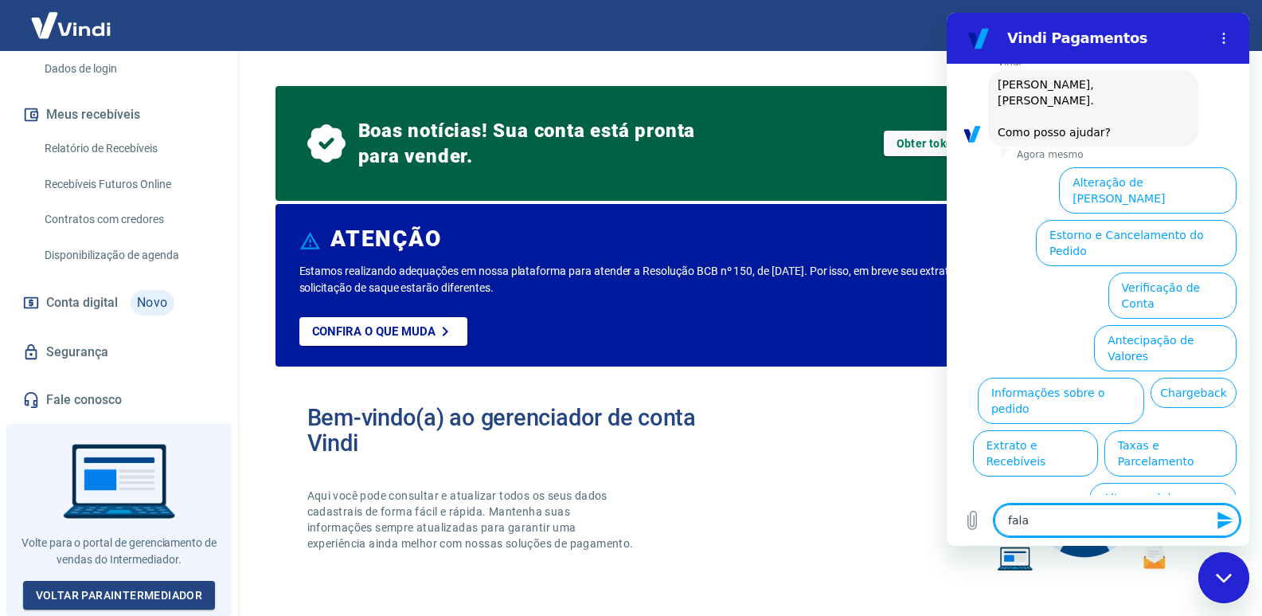
type textarea "falar"
type textarea "x"
type textarea "falar"
type textarea "x"
type textarea "falar c"
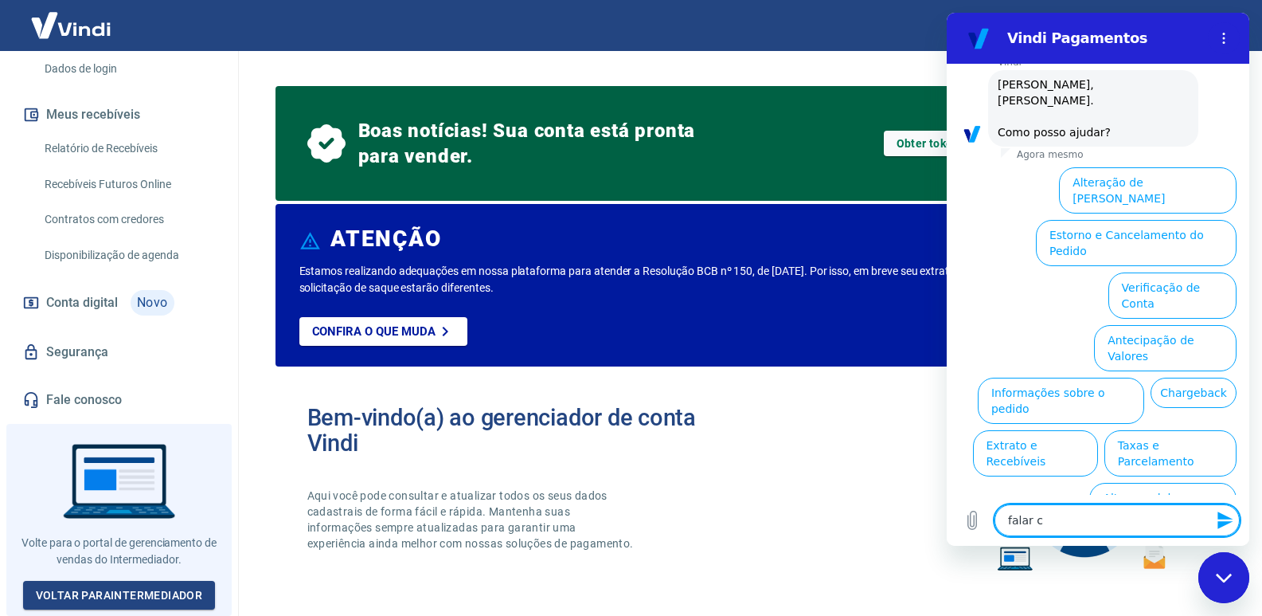
type textarea "x"
type textarea "falar co"
type textarea "x"
type textarea "falar com"
type textarea "x"
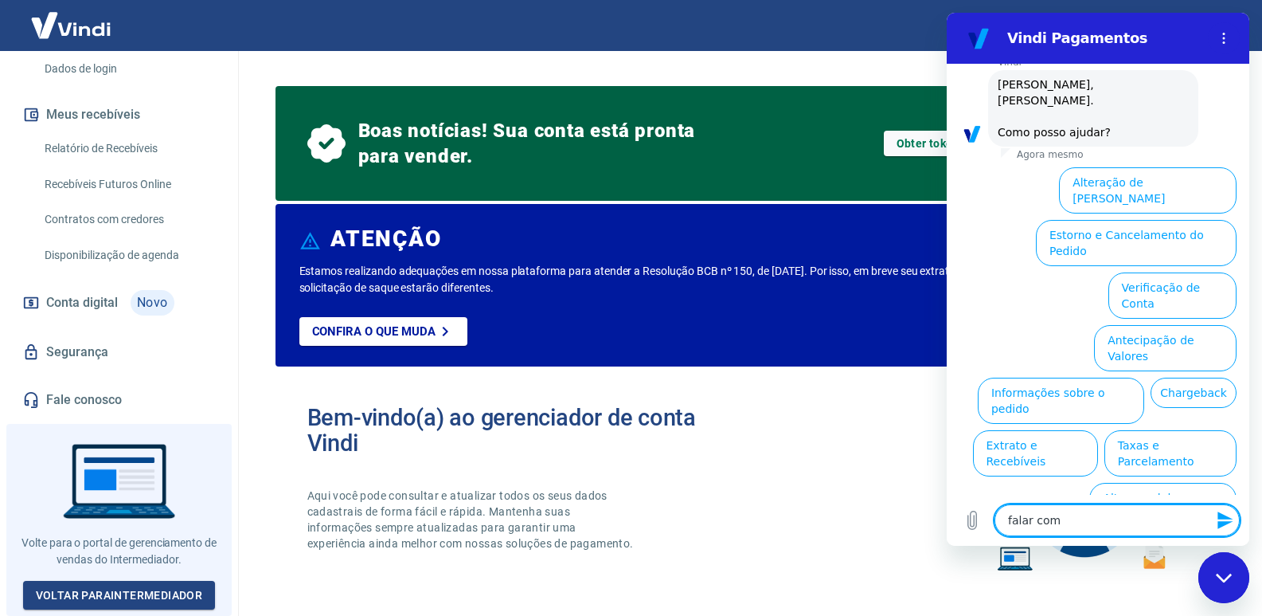
type textarea "falar com"
type textarea "x"
type textarea "falar com a"
type textarea "x"
type textarea "falar com at"
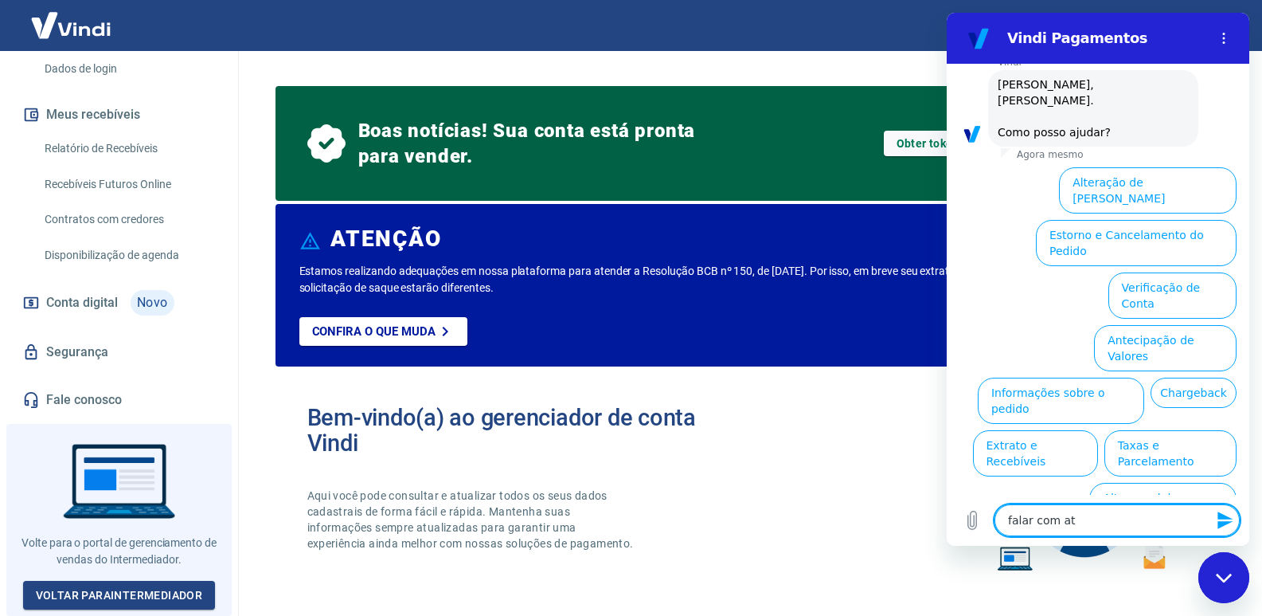
type textarea "x"
type textarea "falar com ate"
type textarea "x"
type textarea "falar com [GEOGRAPHIC_DATA]"
type textarea "x"
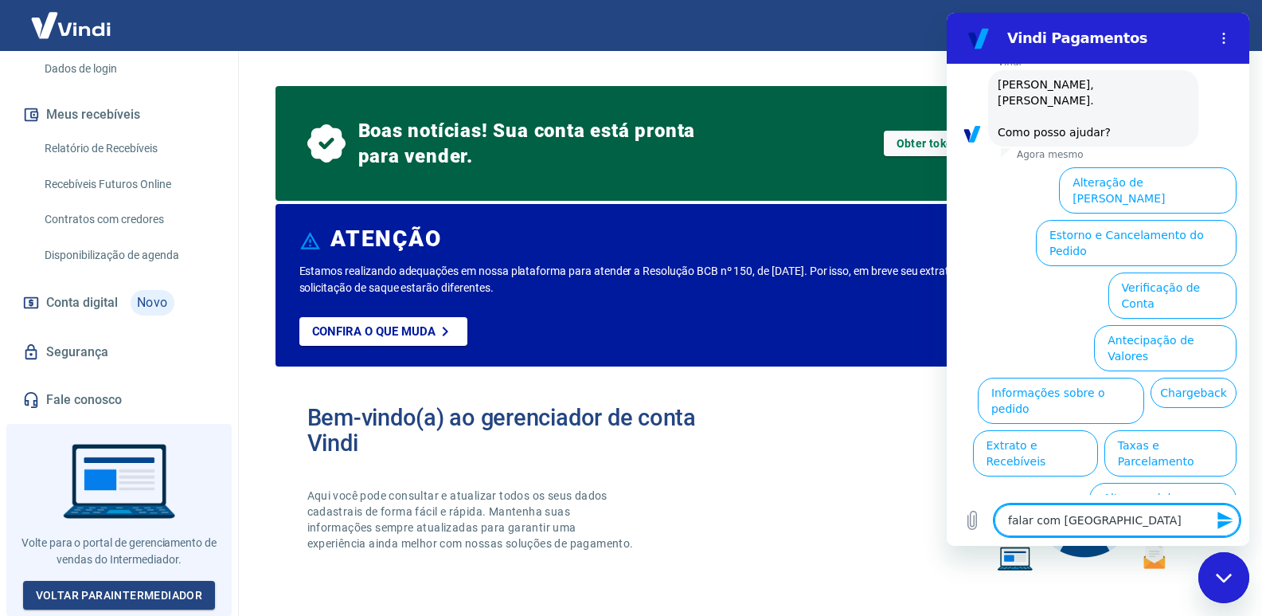
type textarea "falar com atend"
type textarea "x"
type textarea "falar com atende"
type textarea "x"
type textarea "falar com atenden"
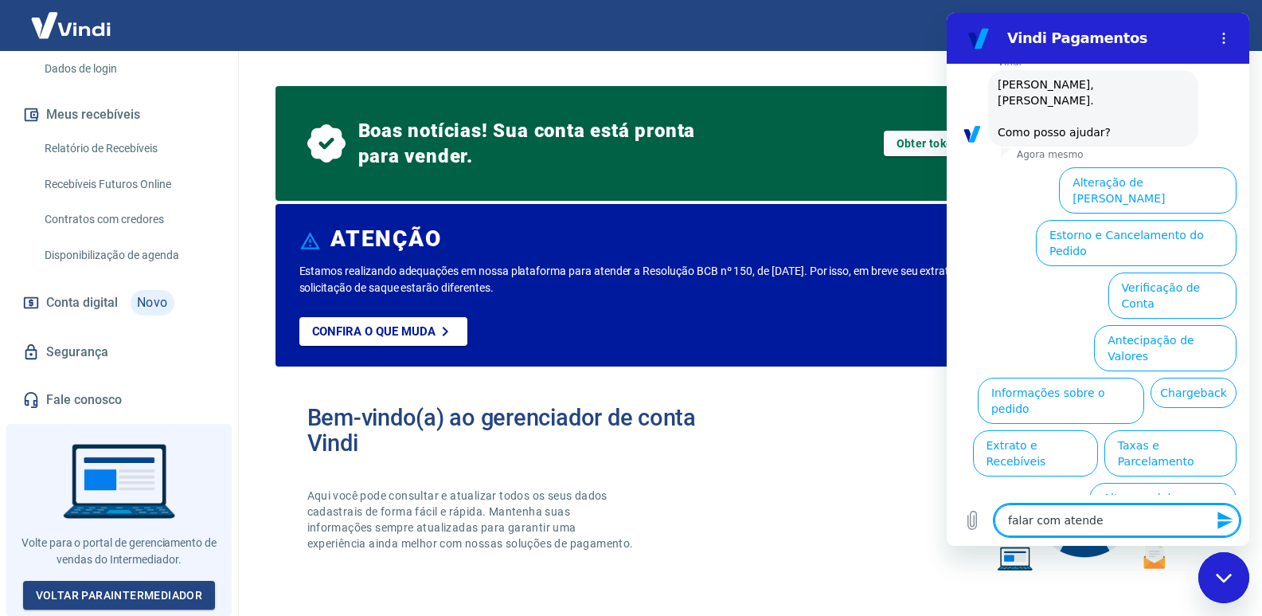
type textarea "x"
type textarea "falar com atendent"
type textarea "x"
type textarea "falar com atendente"
type textarea "x"
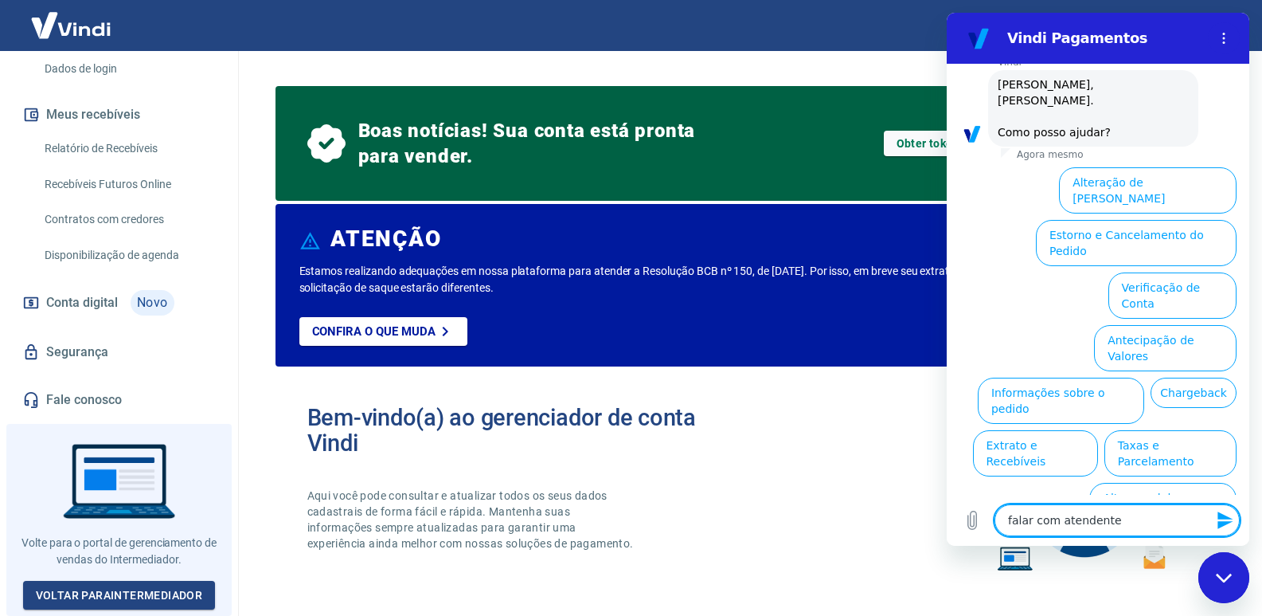
type textarea "falar com atendente"
type textarea "x"
type textarea "falar com atendente h"
type textarea "x"
type textarea "falar com atendente hu"
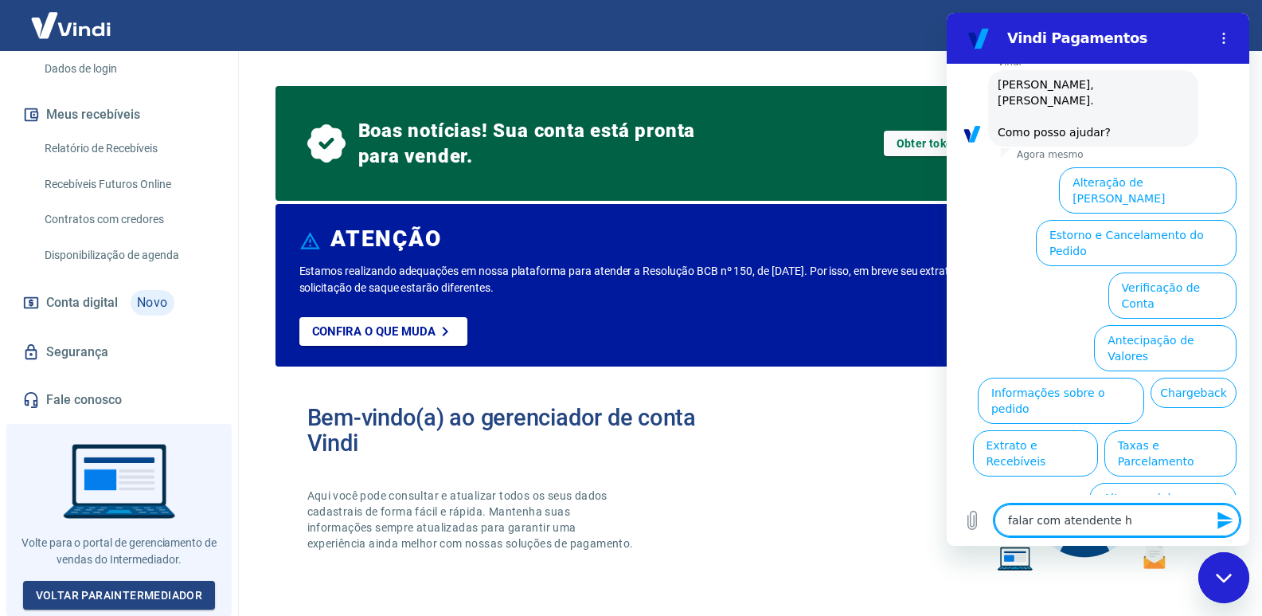
type textarea "x"
type textarea "falar com atendente hum"
type textarea "x"
type textarea "falar com atendente huma"
type textarea "x"
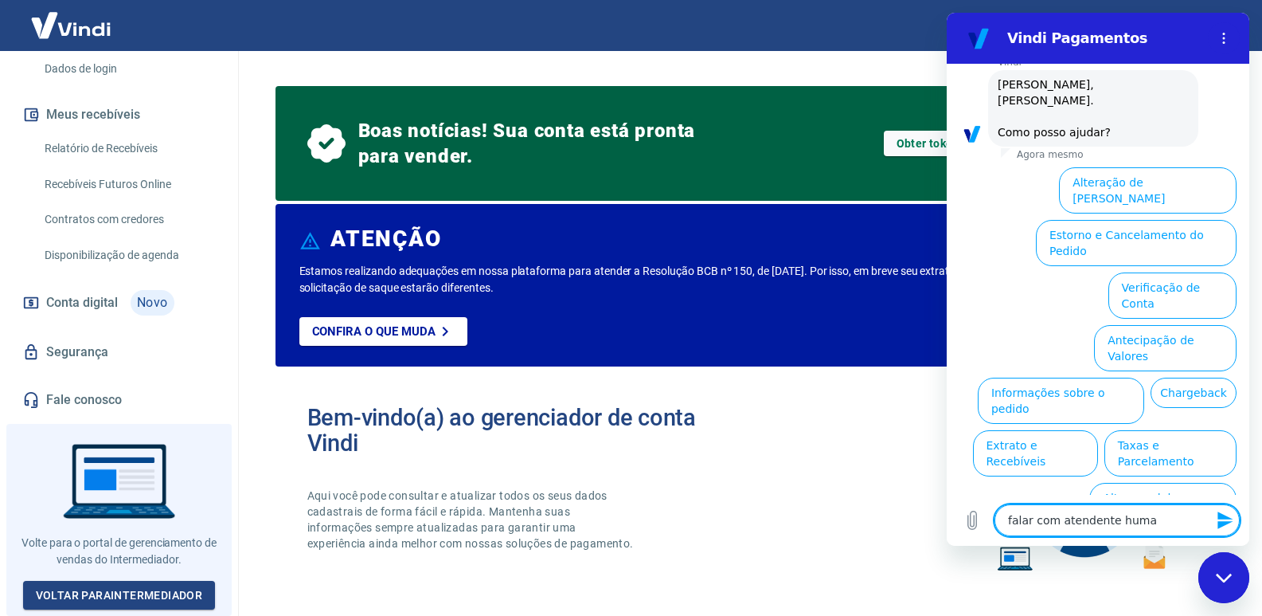
type textarea "falar com atendente human"
type textarea "x"
type textarea "falar com atendente humano"
type textarea "x"
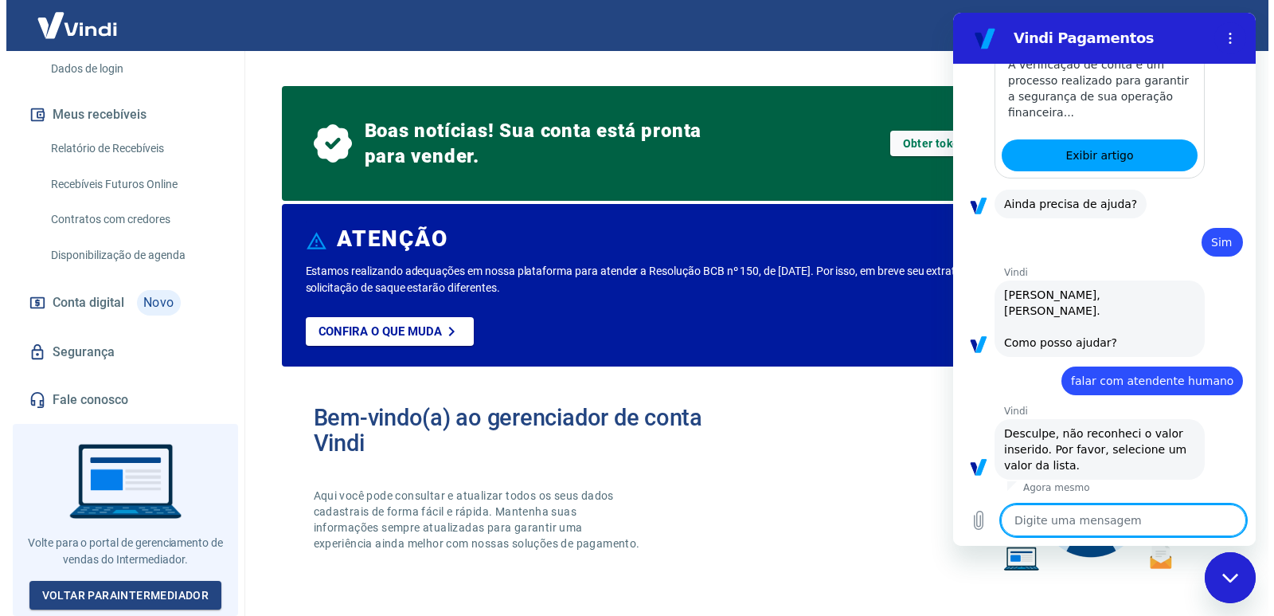
scroll to position [1050, 0]
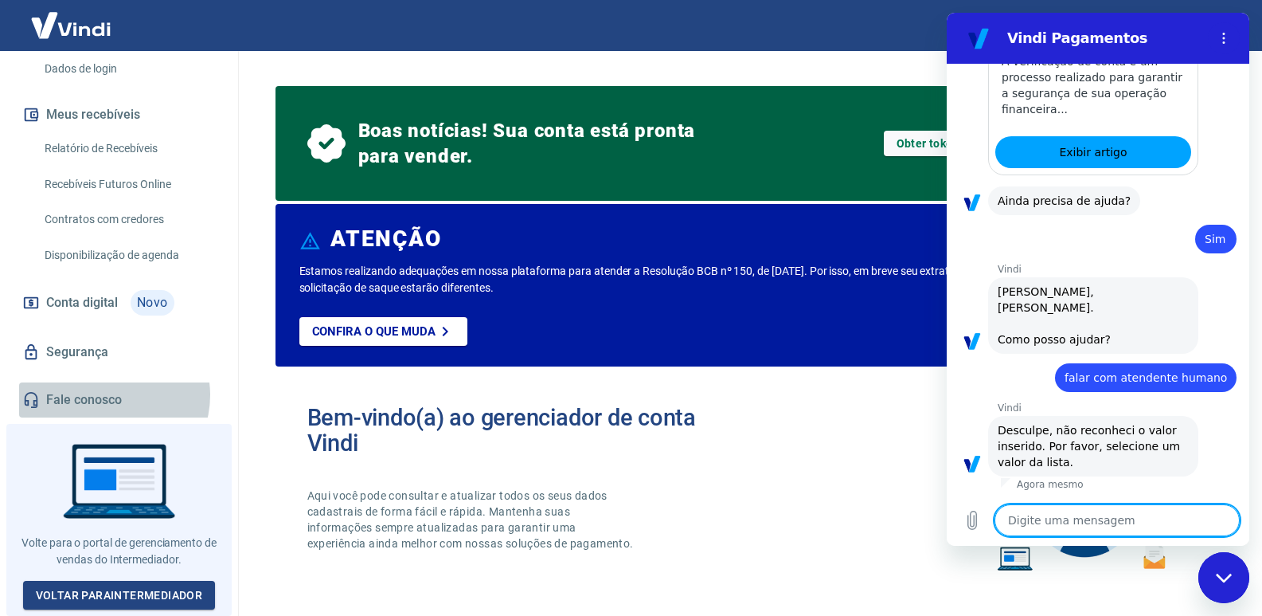
click at [111, 401] on link "Fale conosco" at bounding box center [119, 399] width 200 height 35
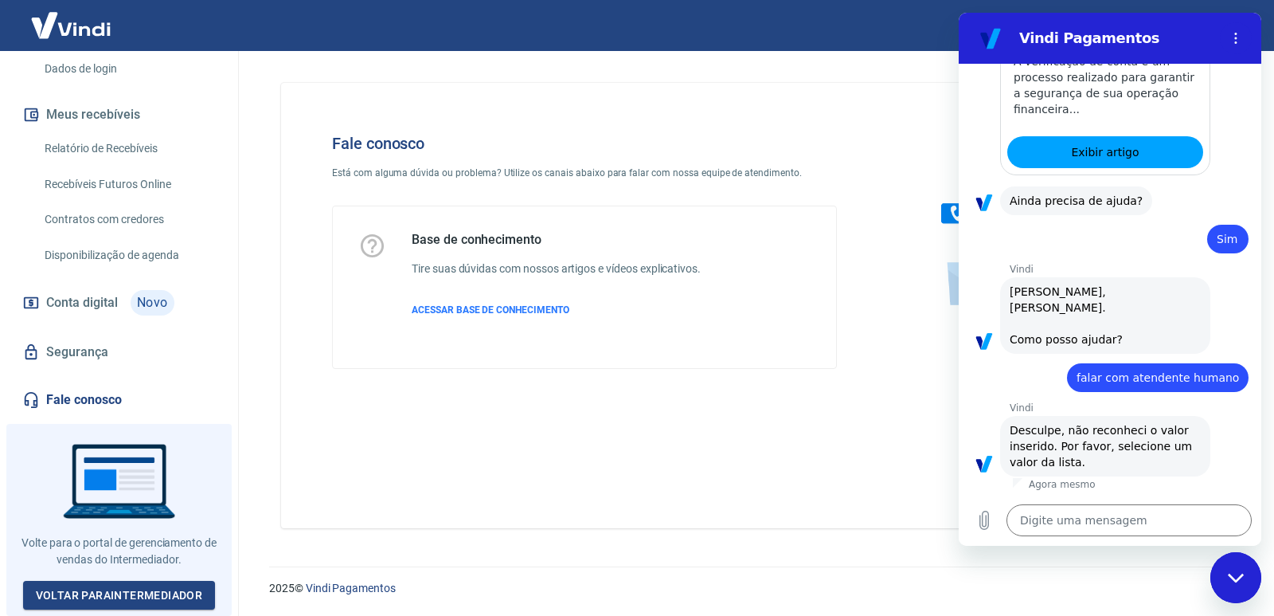
click at [1078, 25] on div "Vindi Pagamentos" at bounding box center [1090, 38] width 245 height 32
click at [1234, 35] on icon "Menu de opções" at bounding box center [1236, 38] width 13 height 13
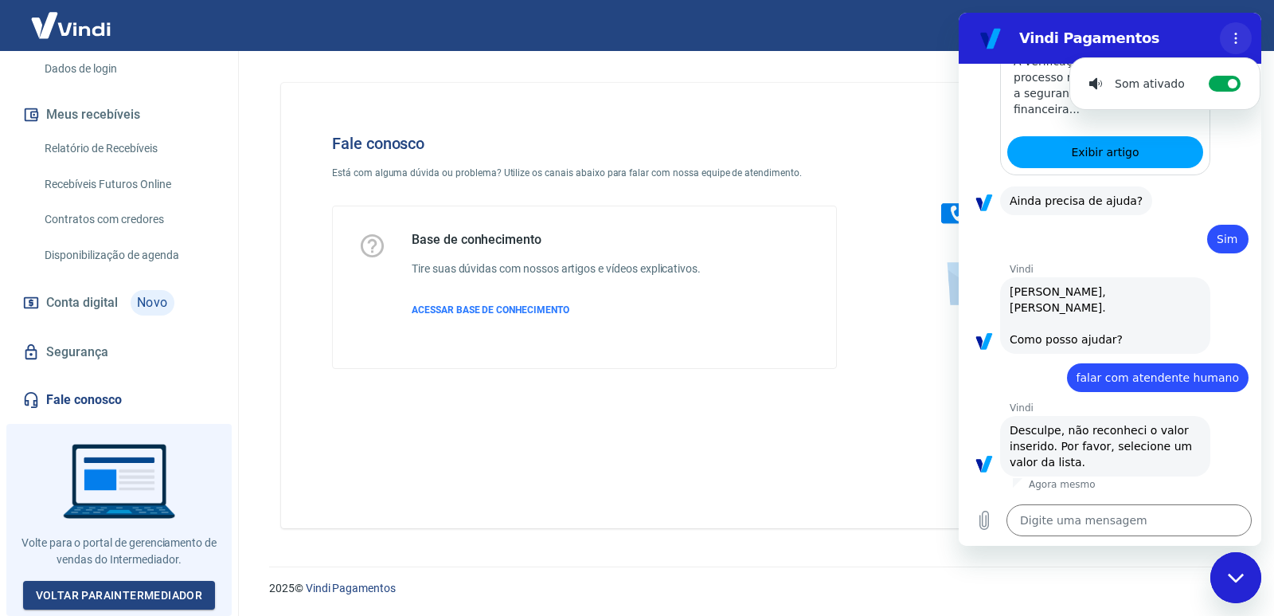
click at [1234, 35] on icon "Menu de opções" at bounding box center [1236, 38] width 13 height 13
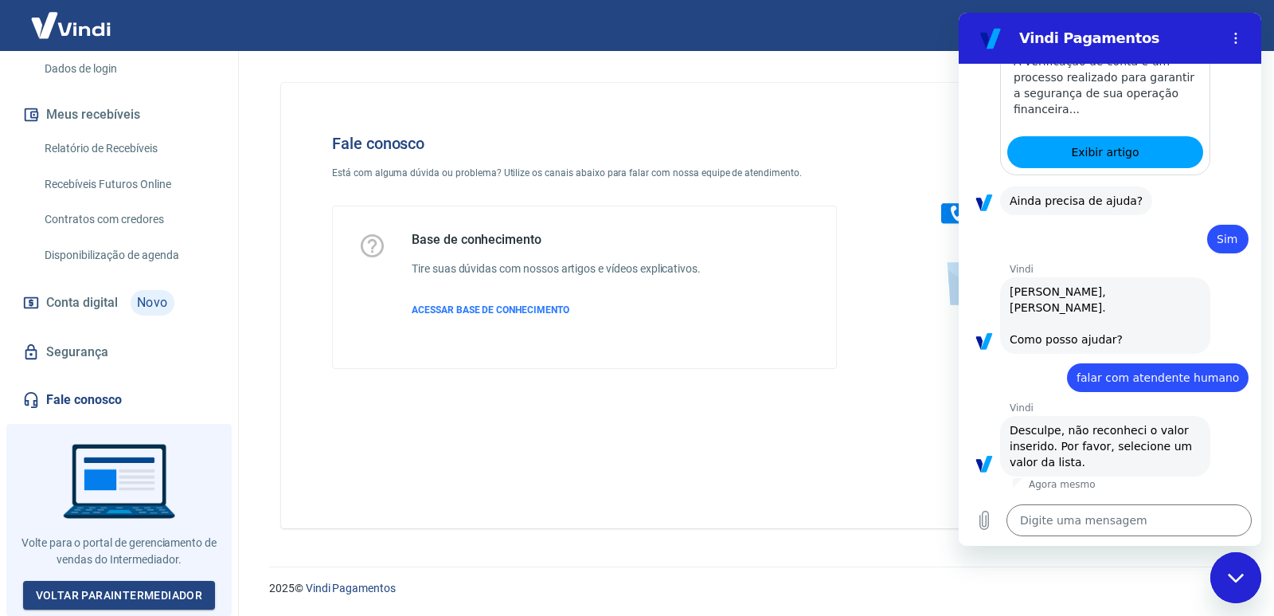
click at [1240, 580] on icon "Fechar janela de mensagens" at bounding box center [1236, 578] width 17 height 10
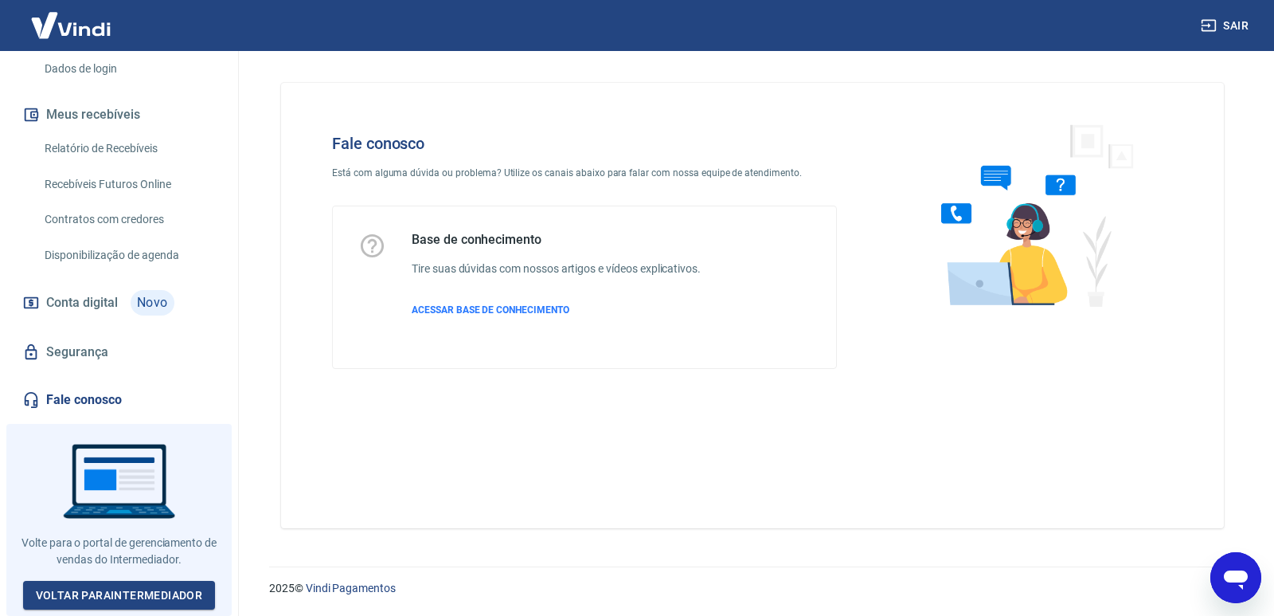
scroll to position [1257, 0]
click at [514, 316] on p "ACESSAR BASE DE CONHECIMENTO" at bounding box center [556, 310] width 289 height 14
type textarea "x"
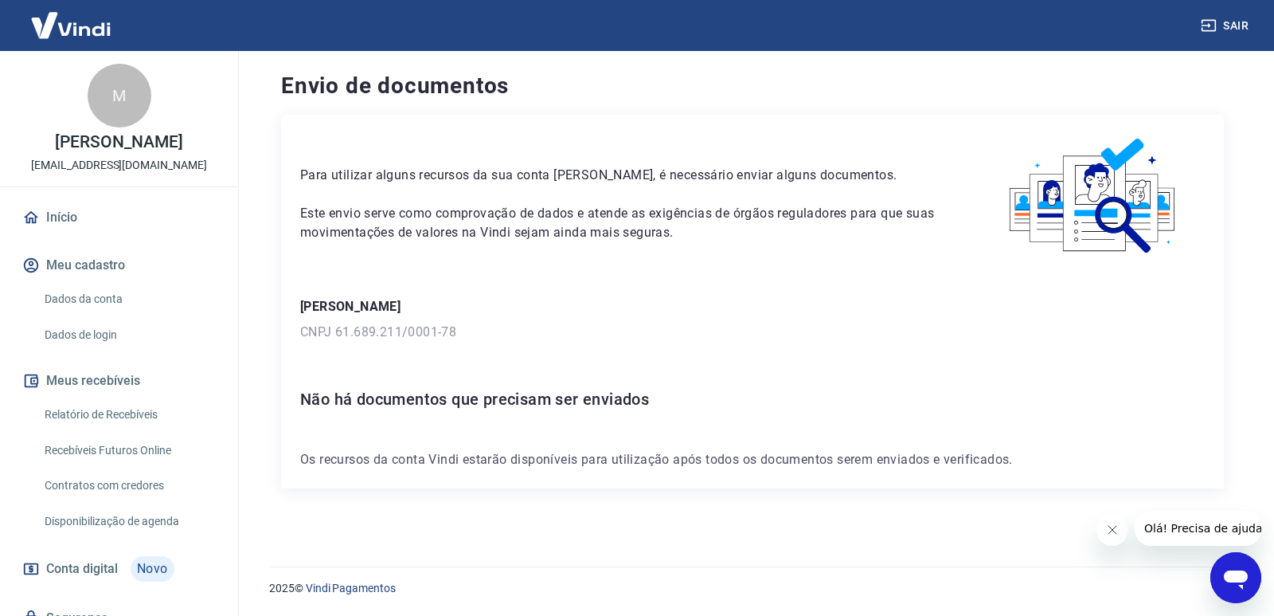
click at [68, 235] on link "Início" at bounding box center [119, 217] width 200 height 35
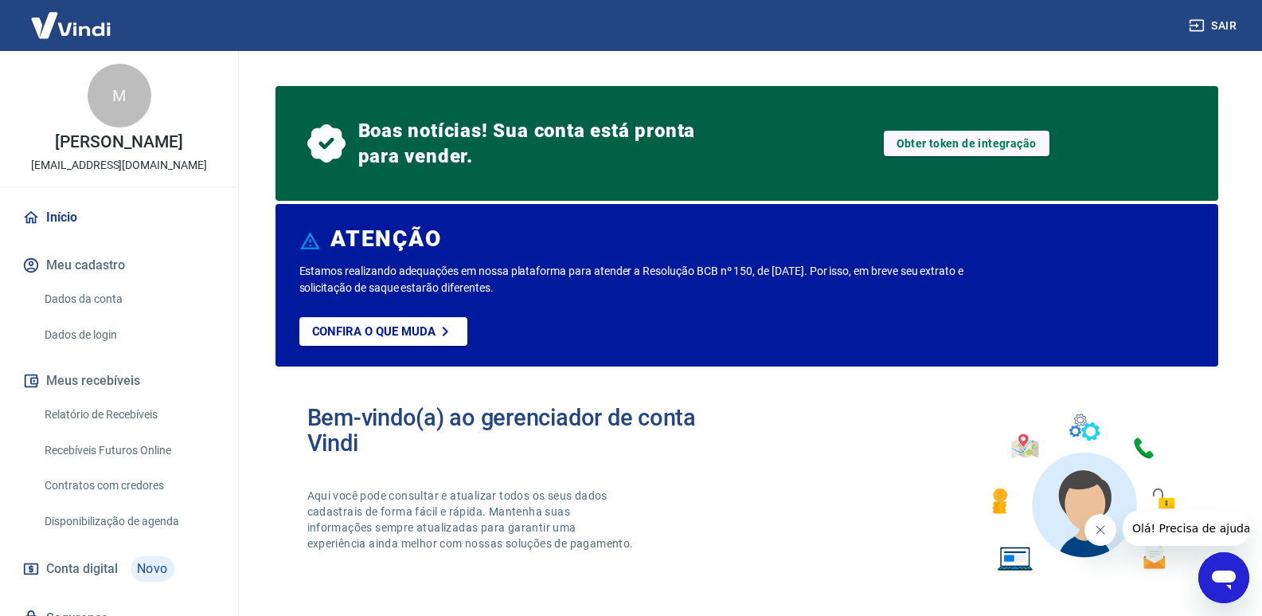
click at [468, 145] on span "Boas notícias! Sua conta está pronta para vender." at bounding box center [530, 143] width 344 height 51
click at [413, 323] on link "Confira o que muda" at bounding box center [383, 331] width 168 height 29
click at [85, 134] on p "[PERSON_NAME]" at bounding box center [118, 142] width 127 height 17
click at [70, 21] on img at bounding box center [71, 25] width 104 height 49
click at [72, 25] on img at bounding box center [71, 25] width 104 height 49
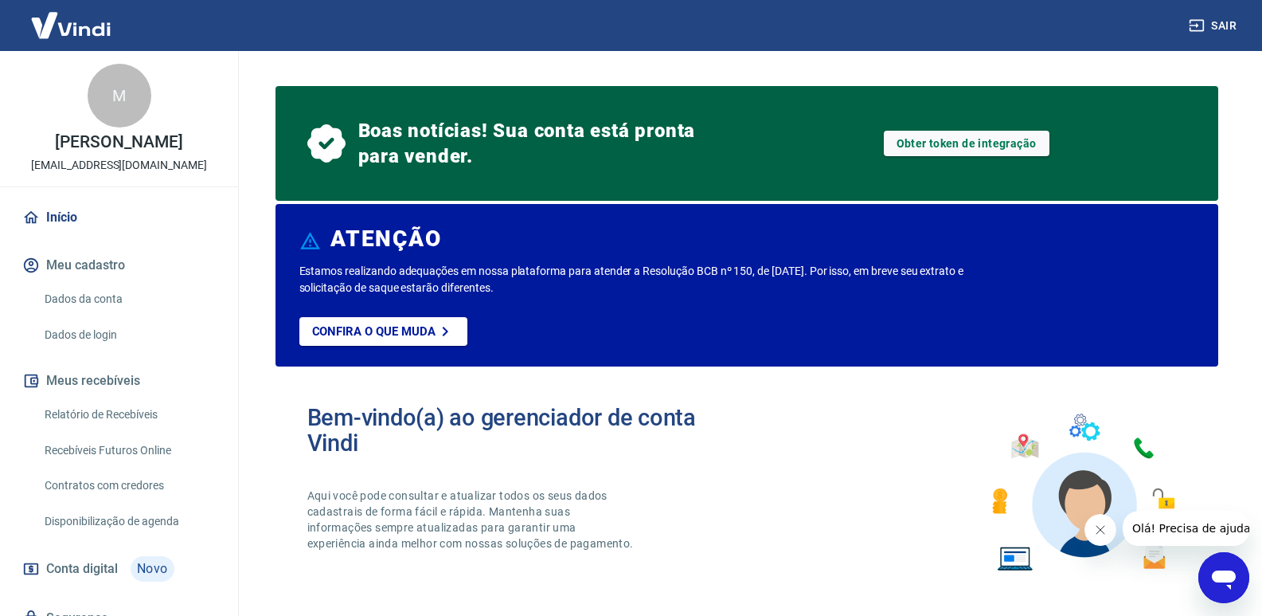
click at [72, 26] on img at bounding box center [71, 25] width 104 height 49
click at [76, 227] on link "Início" at bounding box center [119, 217] width 200 height 35
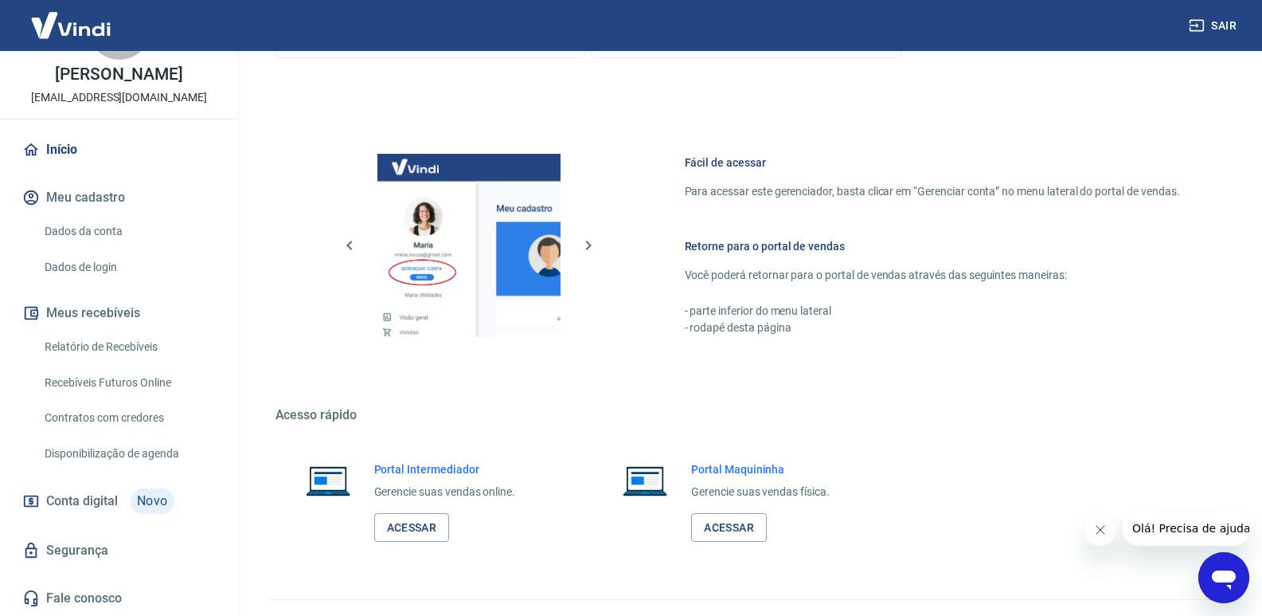
scroll to position [84, 0]
click at [109, 359] on link "Relatório de Recebíveis" at bounding box center [128, 347] width 181 height 33
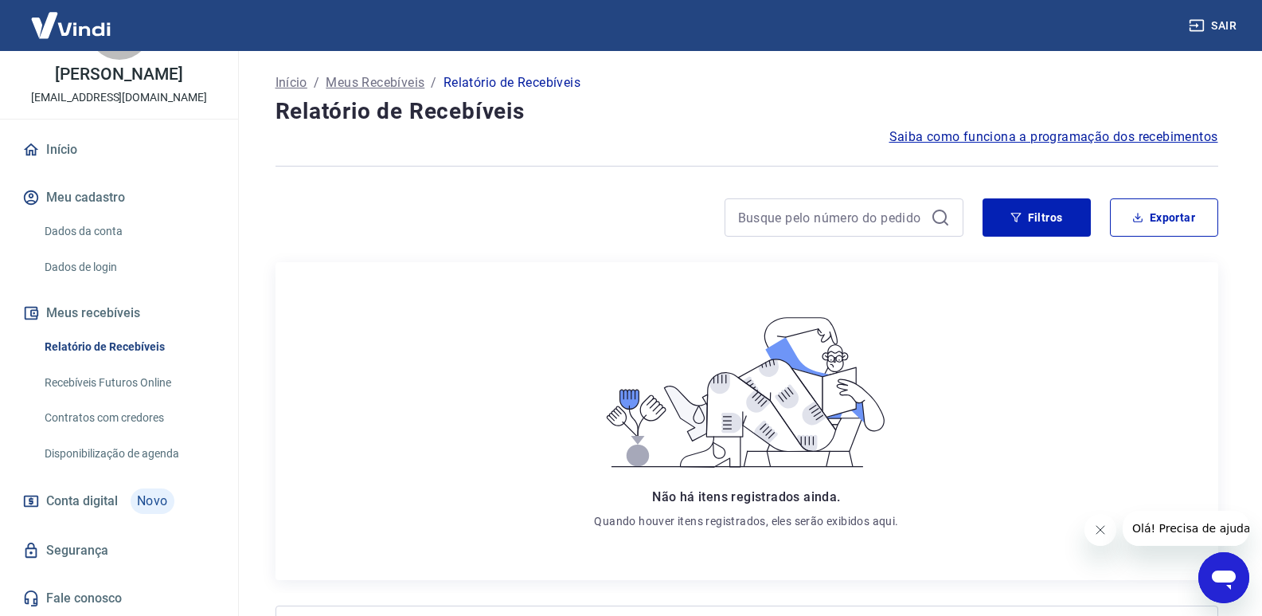
click at [111, 387] on link "Recebíveis Futuros Online" at bounding box center [128, 382] width 181 height 33
